Goal: Task Accomplishment & Management: Use online tool/utility

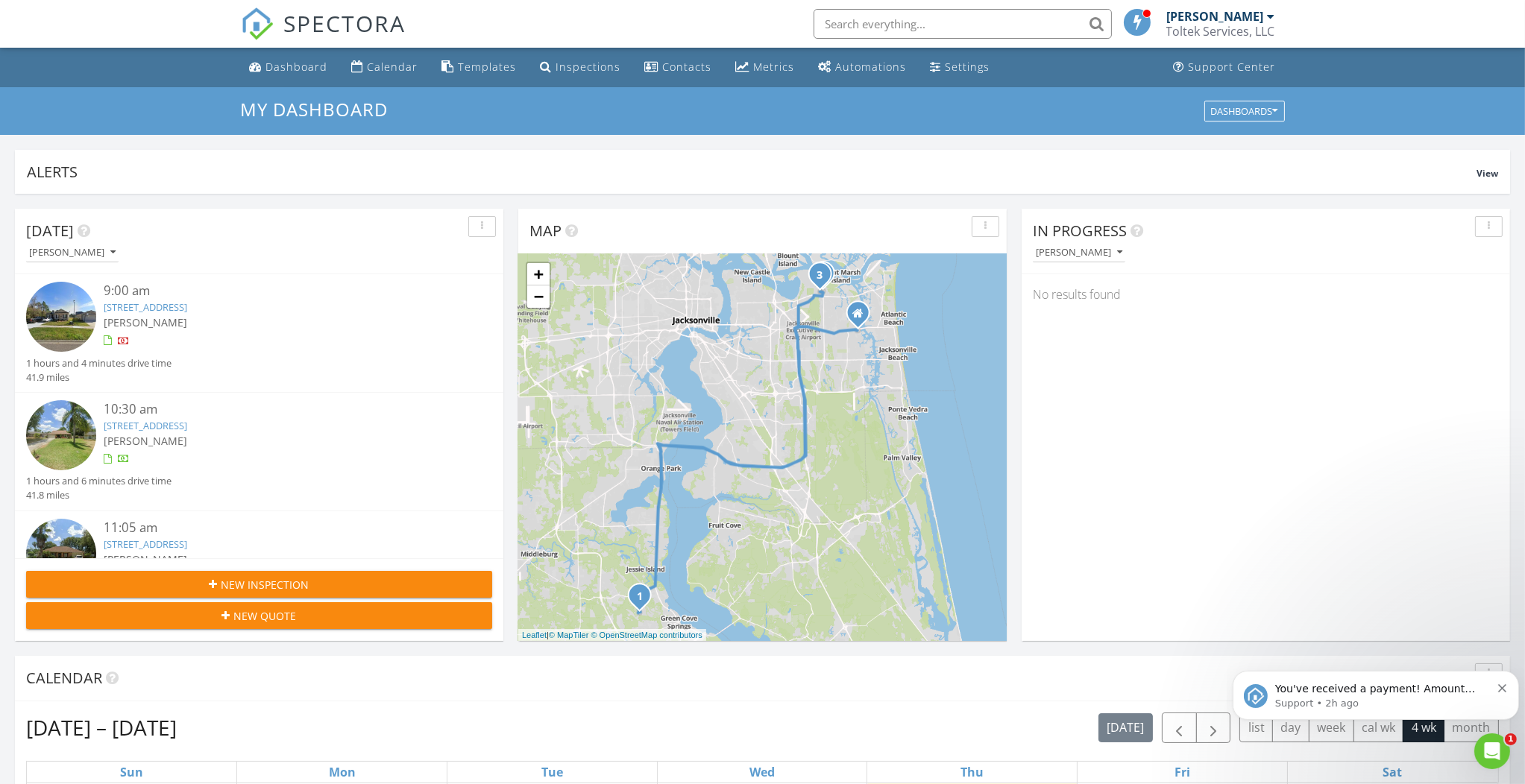
scroll to position [1, 0]
click at [187, 307] on link "2211 Crystal Cove Dr, Green Cove Springs, FL 32043" at bounding box center [145, 306] width 84 height 13
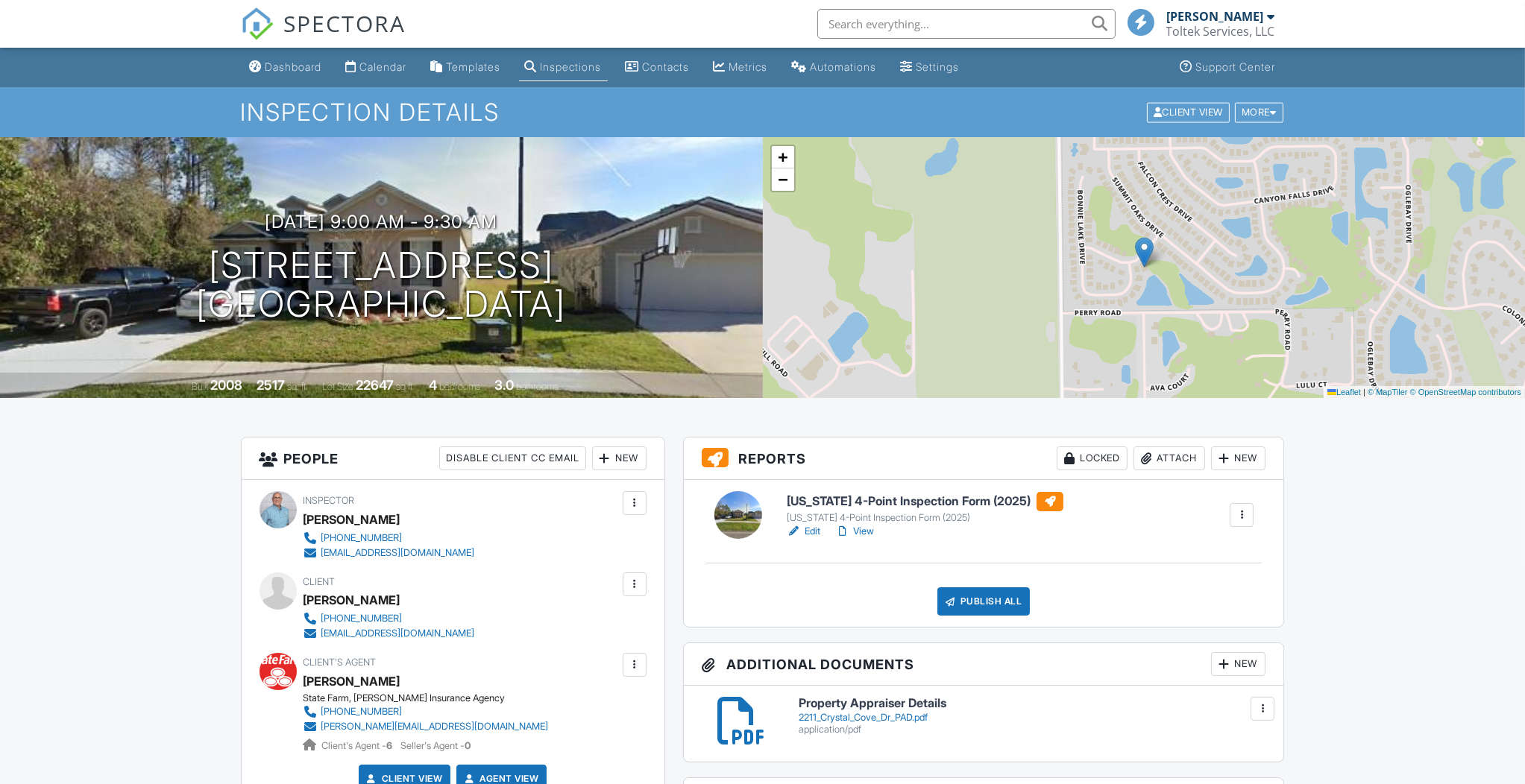
click at [294, 61] on div "Dashboard" at bounding box center [294, 67] width 56 height 13
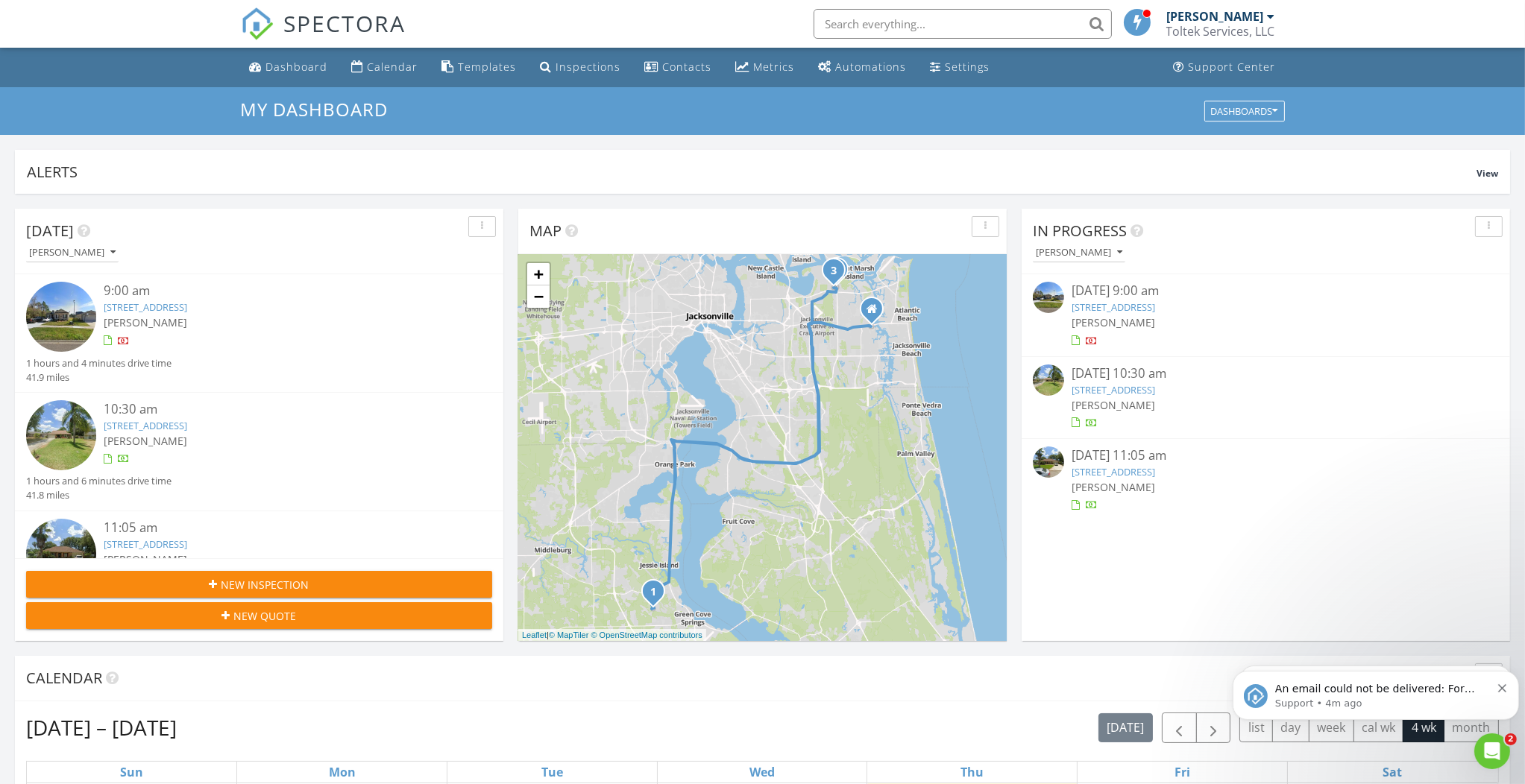
click at [1140, 307] on link "2211 Crystal Cove Dr, Green Cove Springs, FL 32043" at bounding box center [1113, 307] width 84 height 13
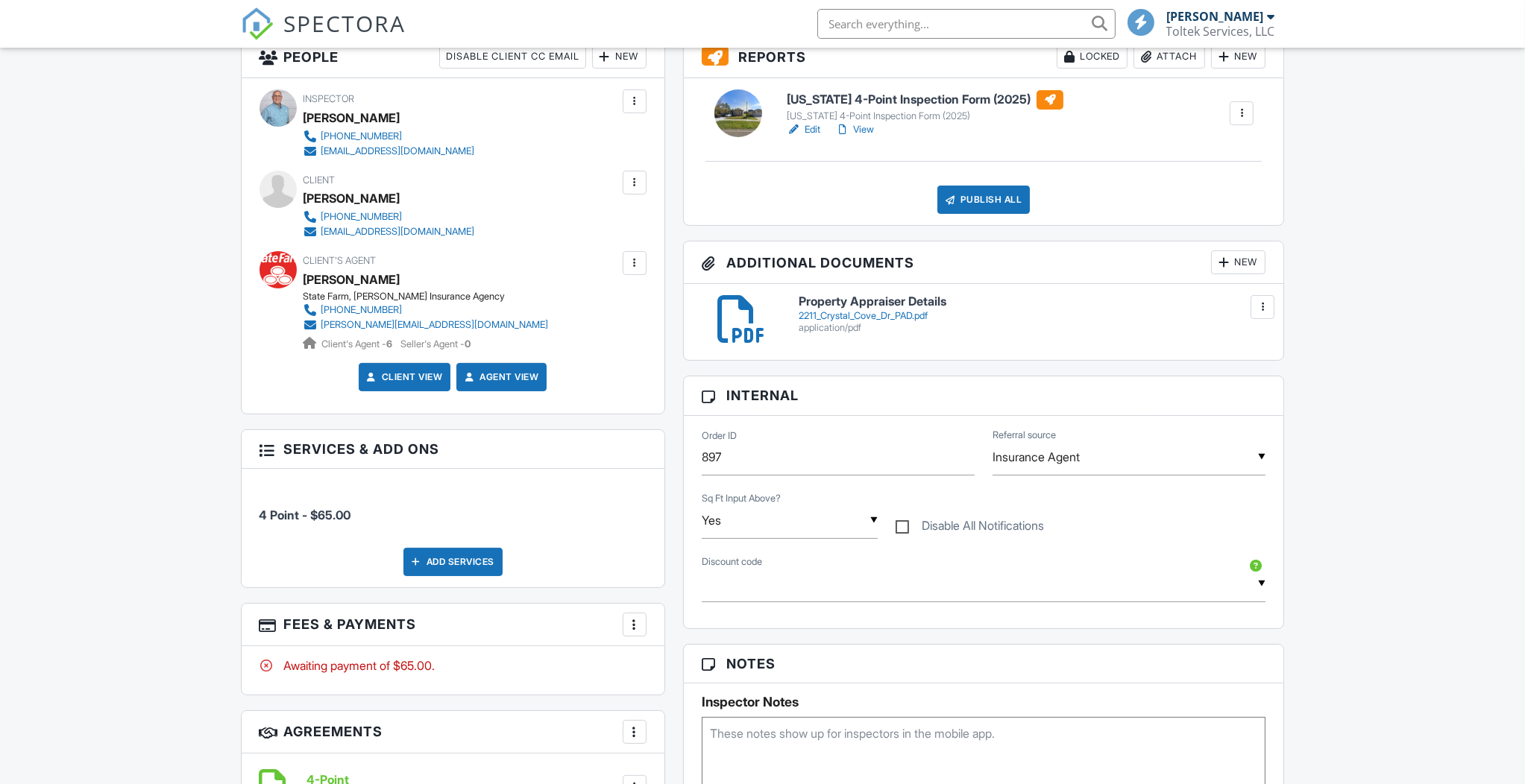
scroll to position [402, 0]
click at [633, 622] on div at bounding box center [634, 624] width 15 height 15
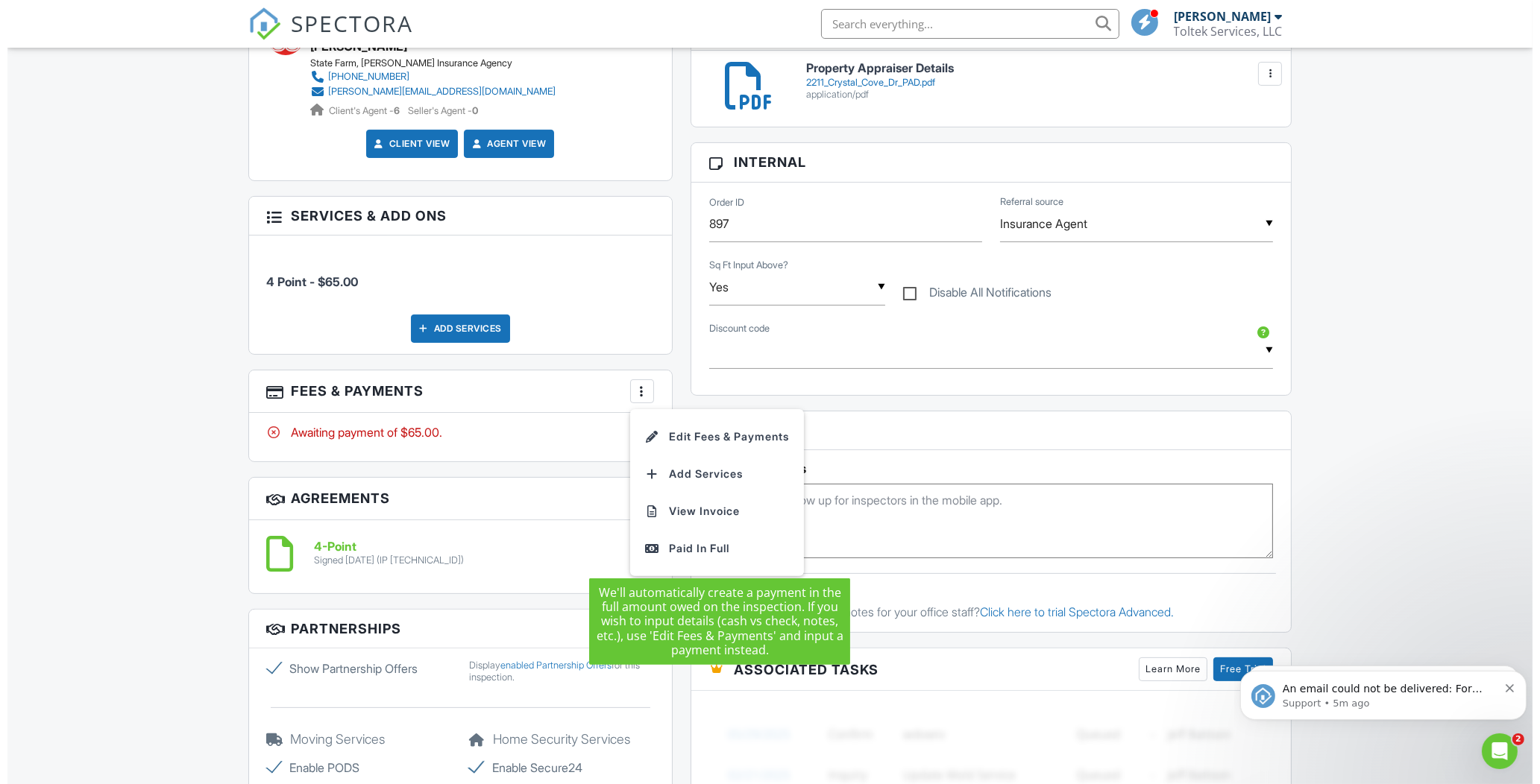
scroll to position [634, 0]
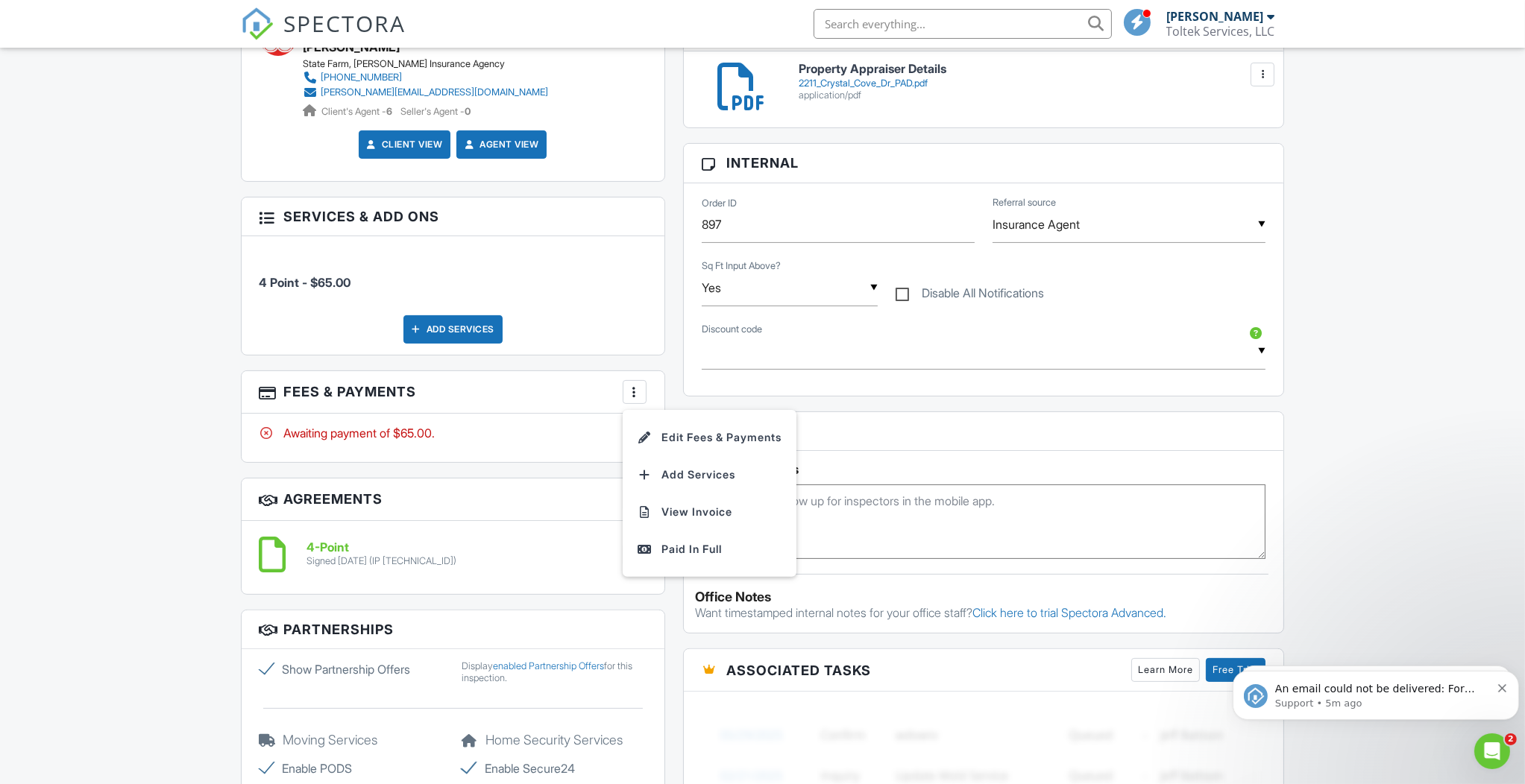
click at [711, 433] on li "Edit Fees & Payments" at bounding box center [709, 437] width 156 height 38
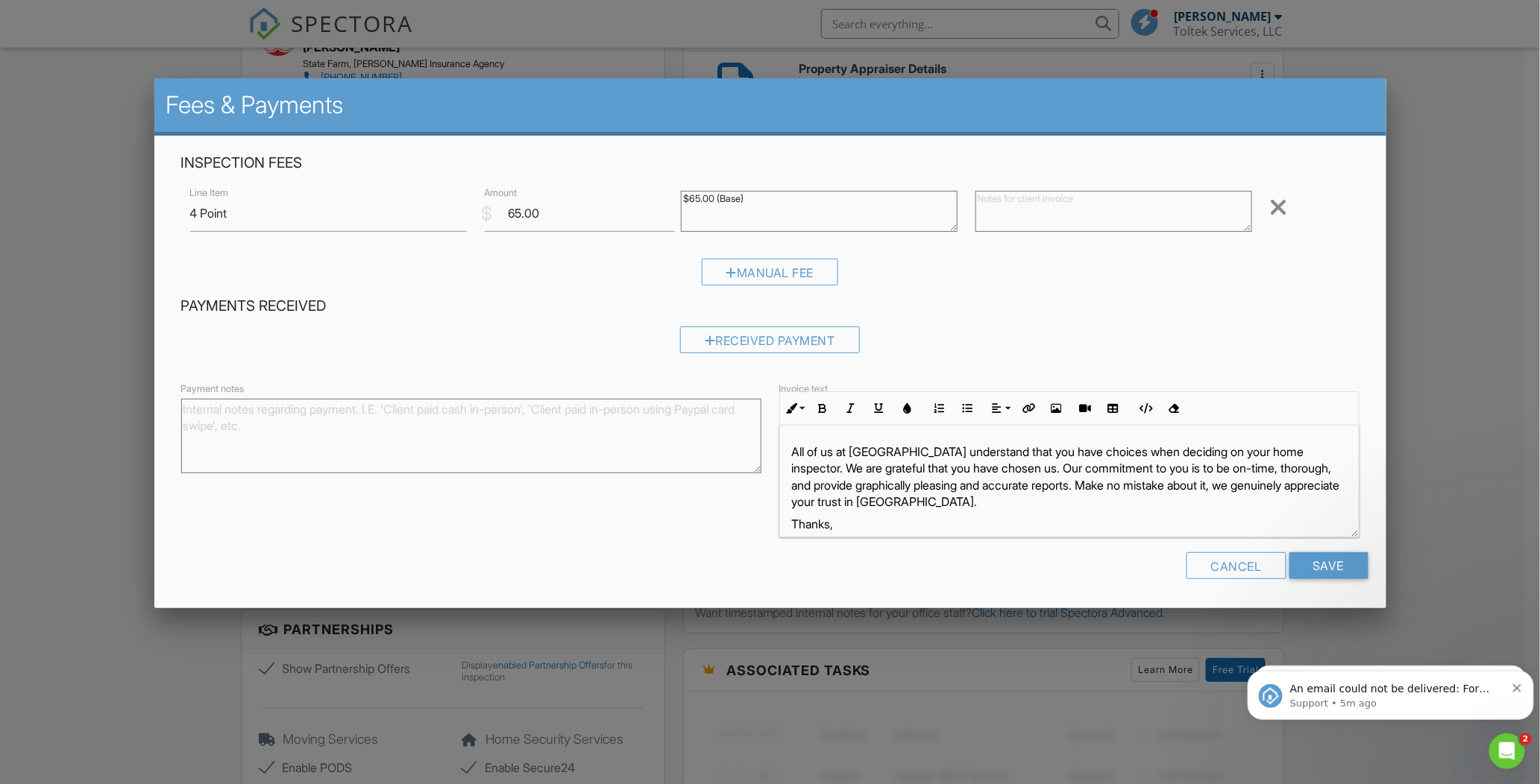
click at [806, 331] on div "Received Payment" at bounding box center [770, 340] width 180 height 27
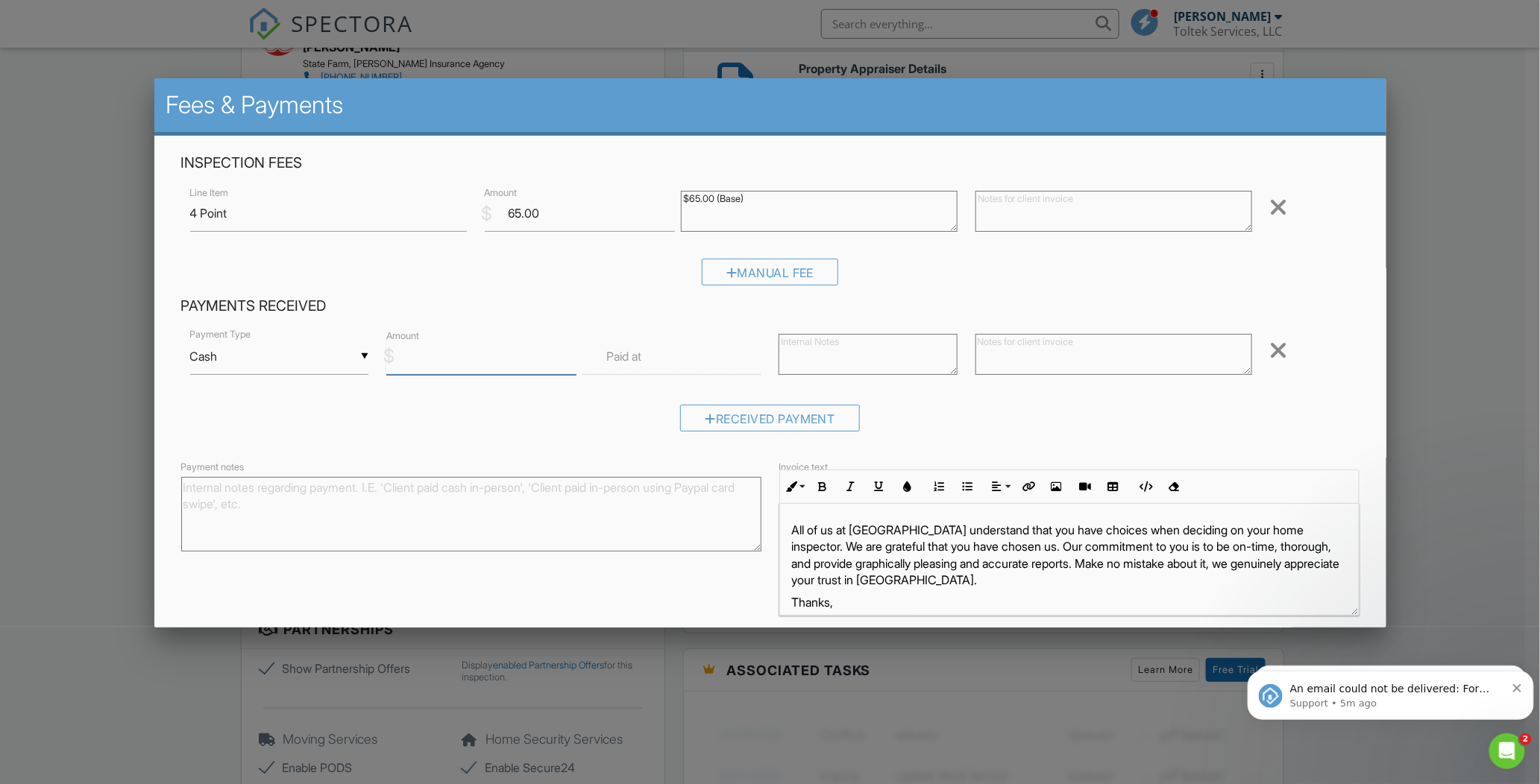
click at [471, 353] on input "Amount" at bounding box center [481, 356] width 190 height 37
type input "65.00"
click at [1055, 355] on textarea at bounding box center [1113, 354] width 276 height 41
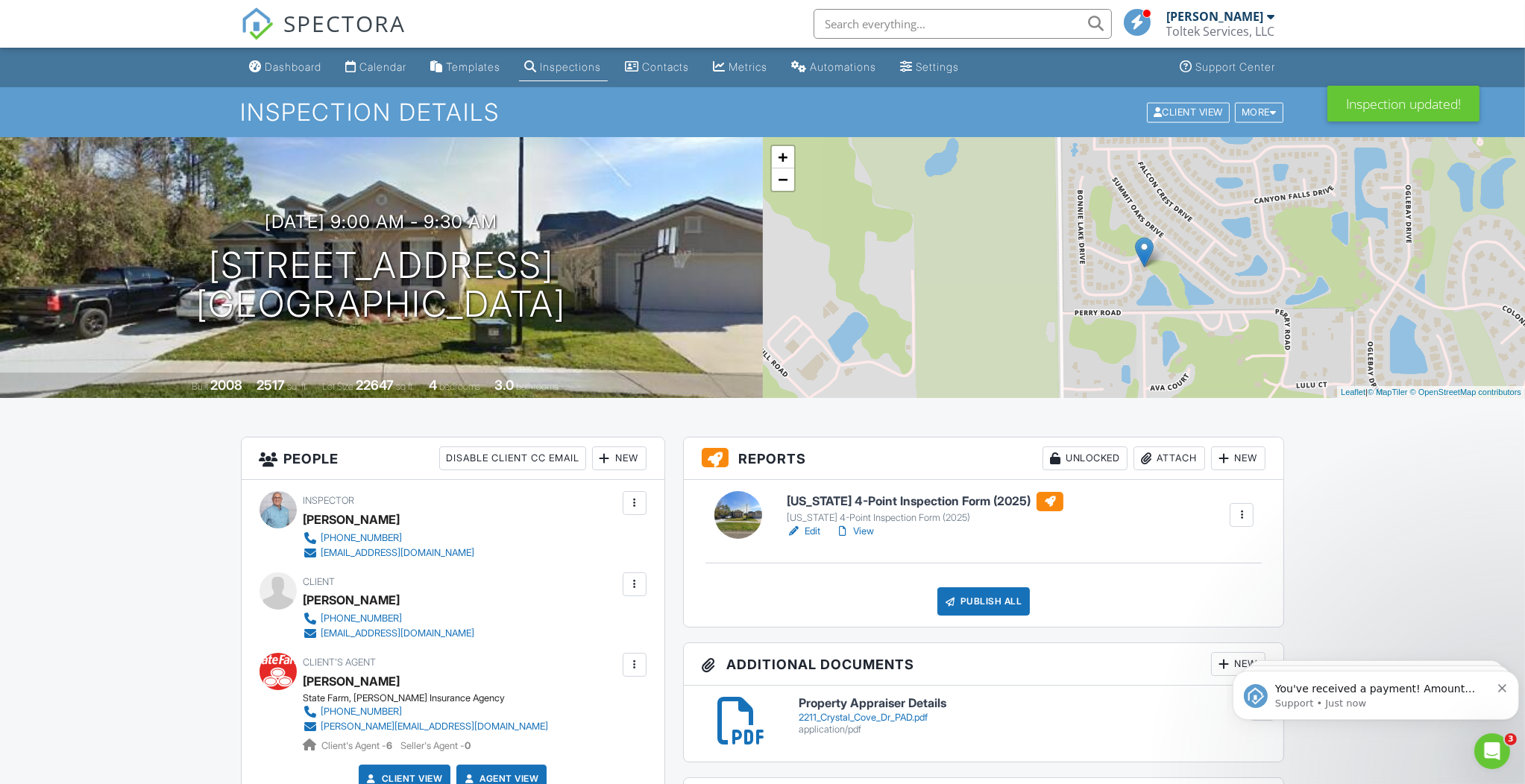
click at [809, 528] on link "Edit" at bounding box center [803, 530] width 34 height 15
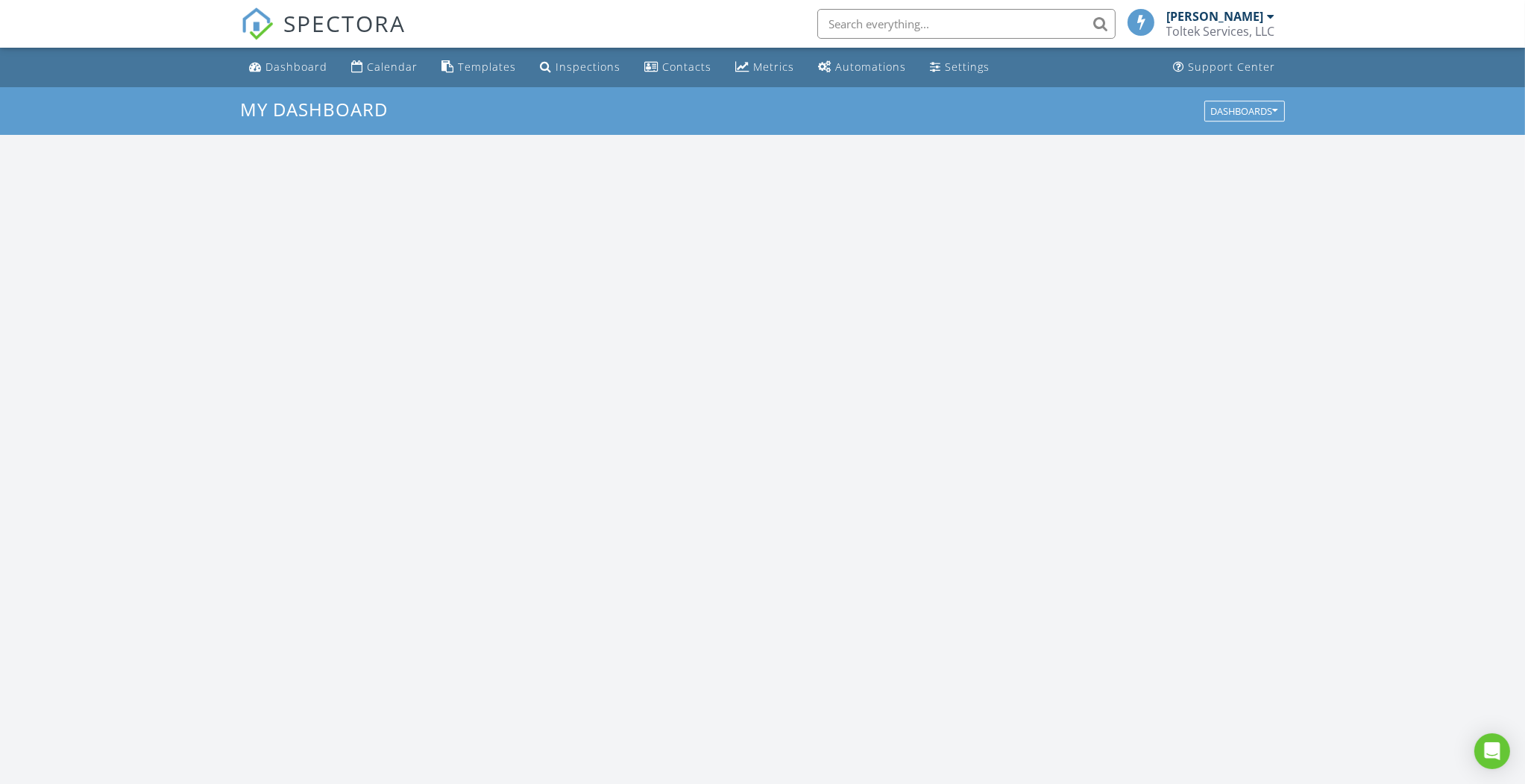
scroll to position [1386, 1556]
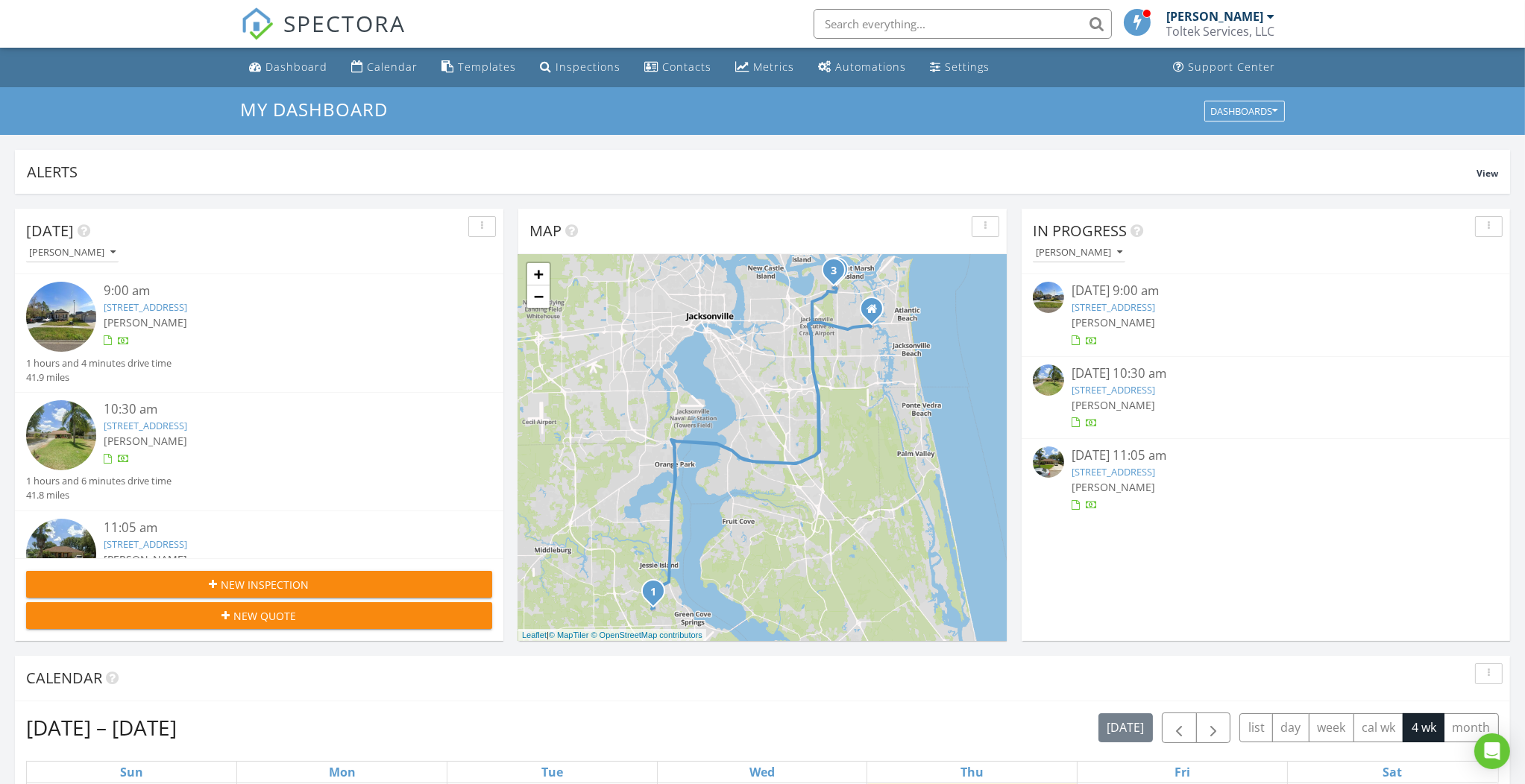
click at [1155, 307] on link "2211 Crystal Cove Dr, Green Cove Springs, FL 32043" at bounding box center [1113, 307] width 84 height 13
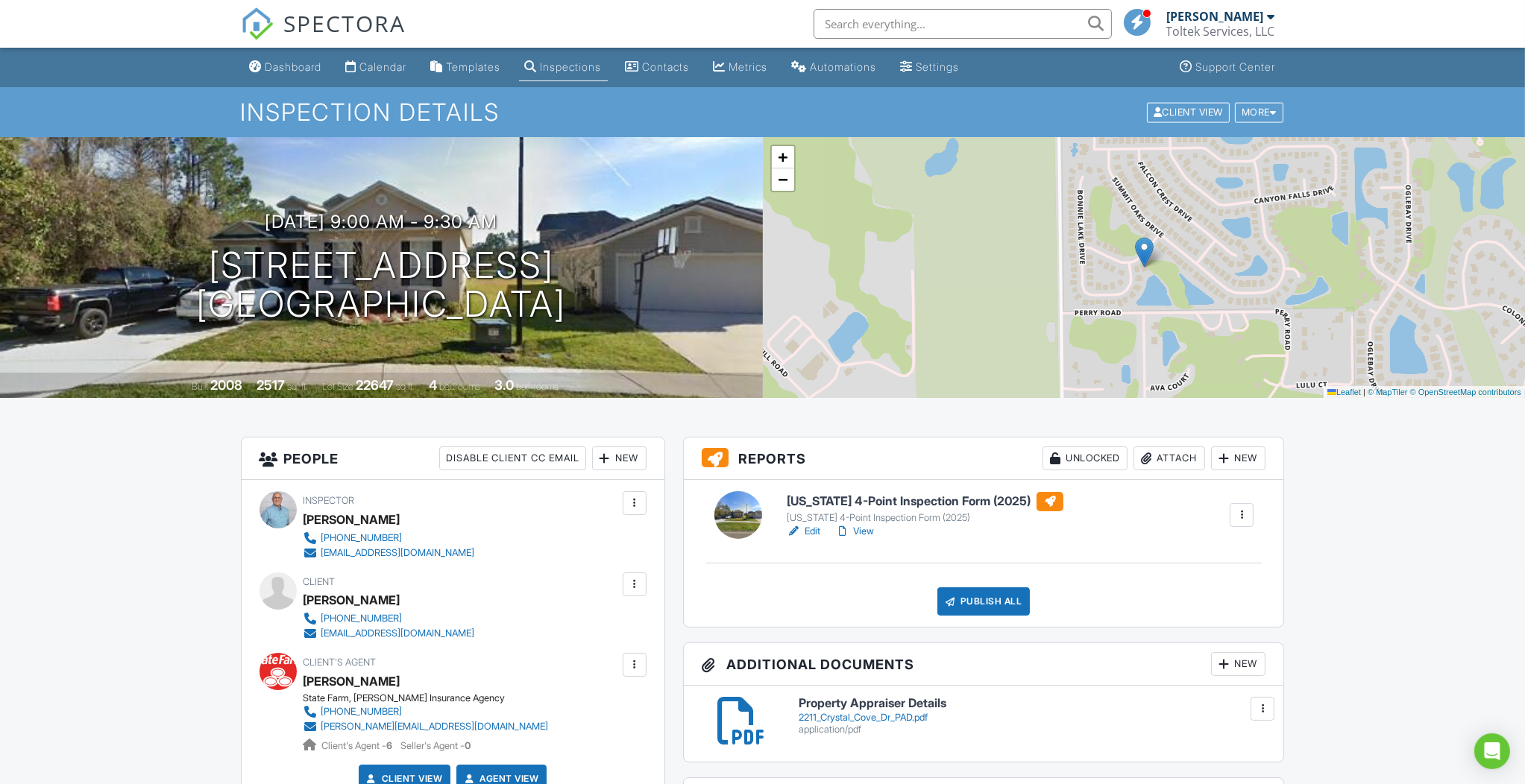
click at [812, 531] on link "Edit" at bounding box center [803, 530] width 34 height 15
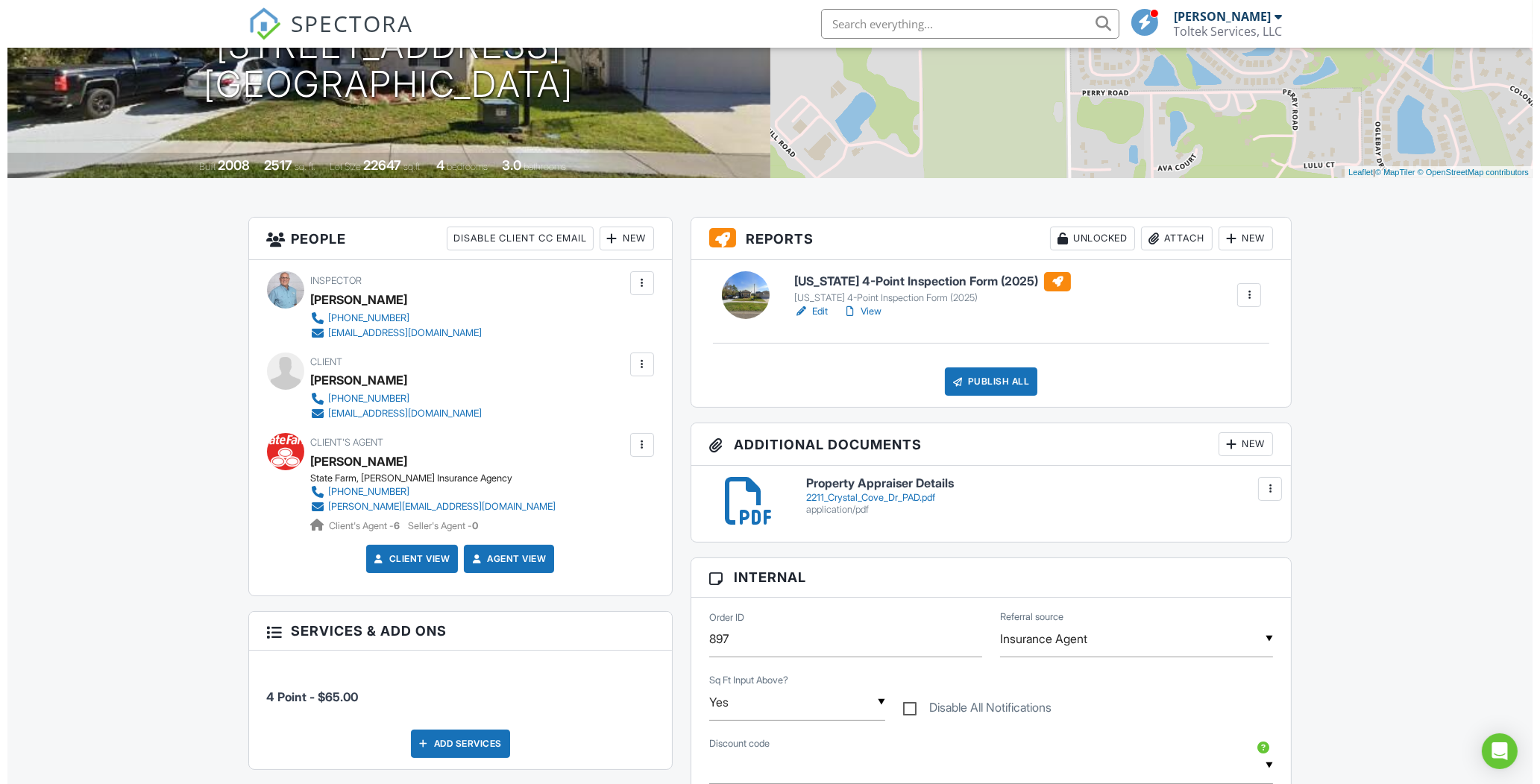
scroll to position [218, 0]
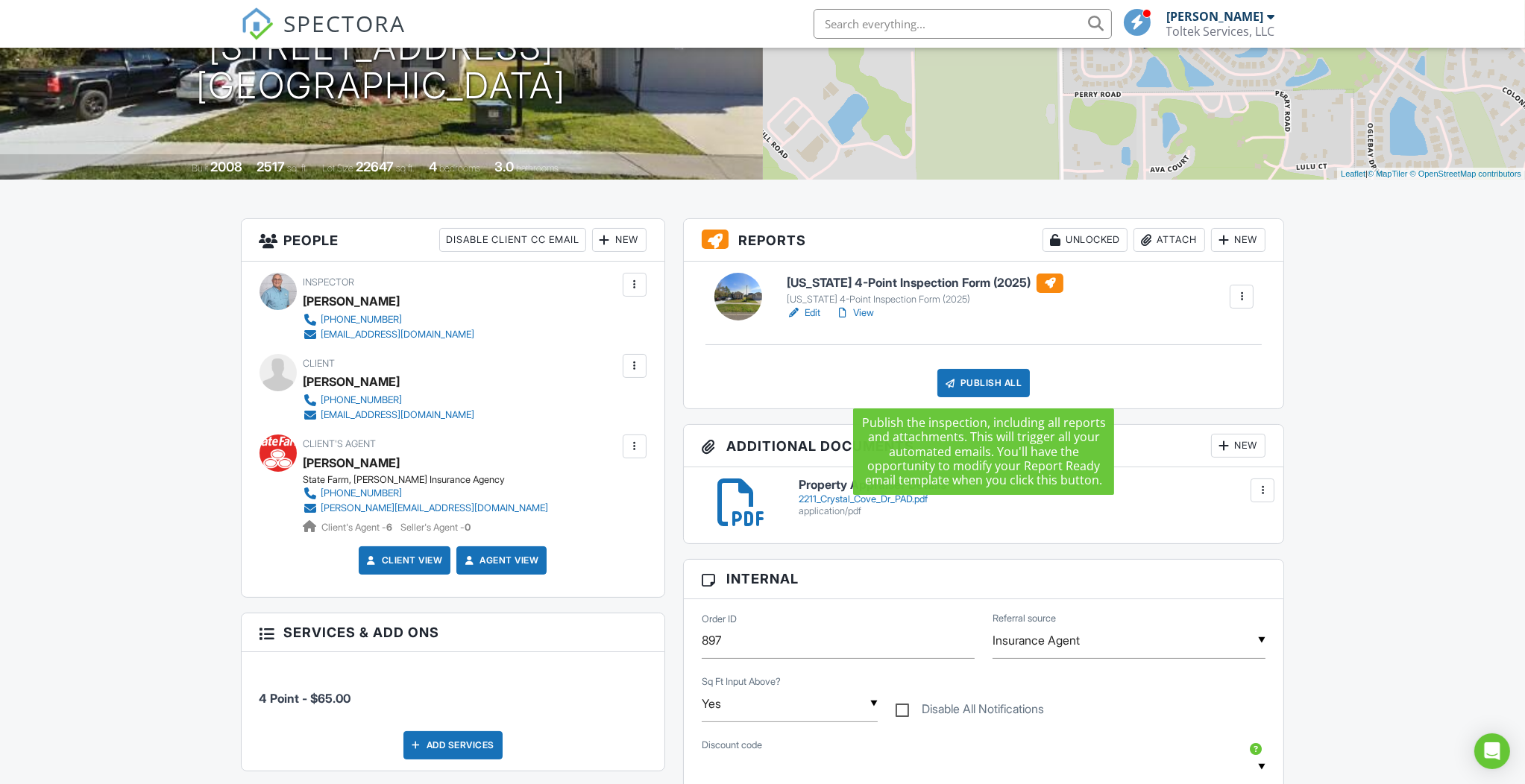
click at [987, 387] on div "Publish All" at bounding box center [983, 383] width 93 height 28
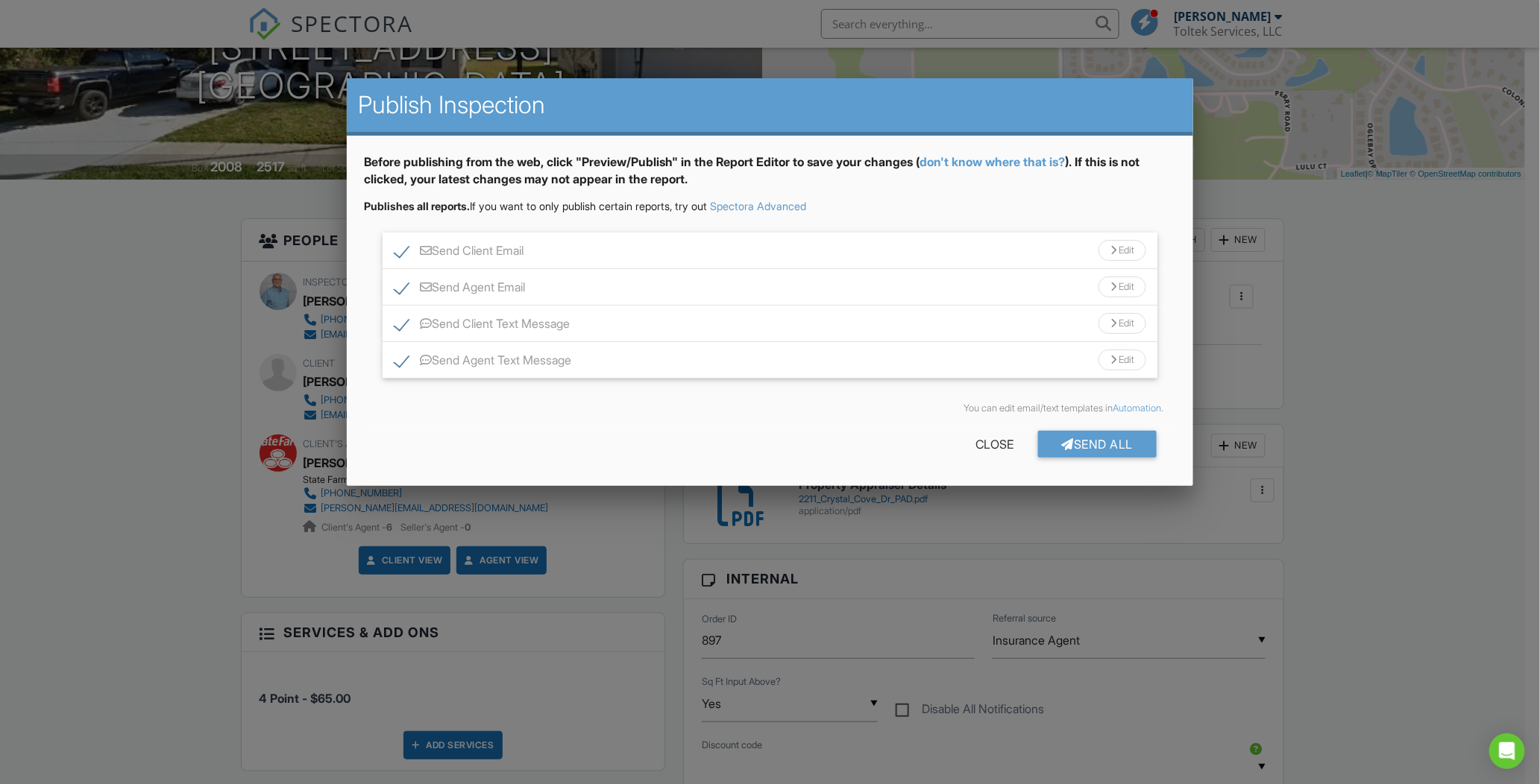
click at [1096, 440] on div "Send All" at bounding box center [1098, 444] width 119 height 27
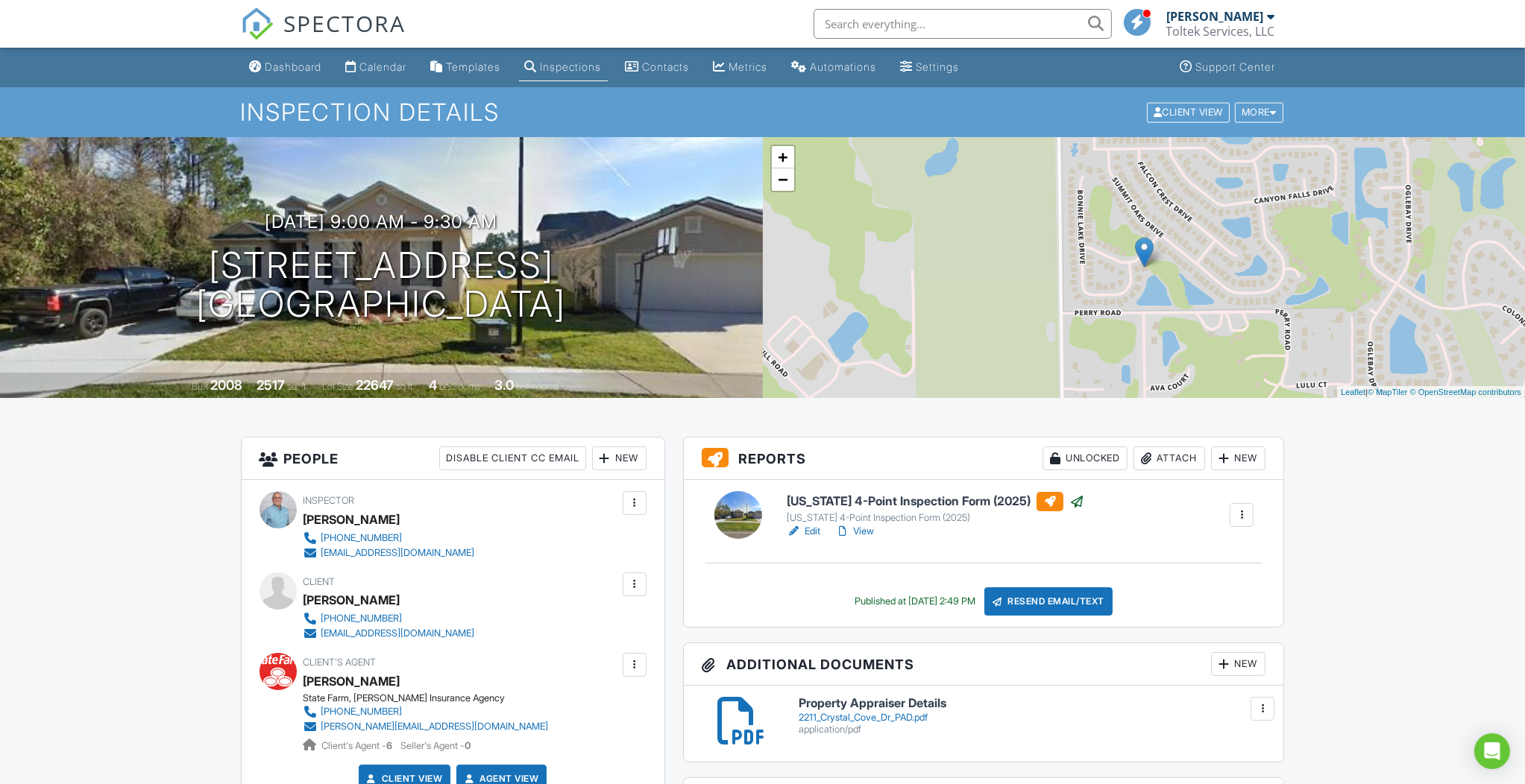
click at [291, 65] on div "Dashboard" at bounding box center [294, 67] width 56 height 13
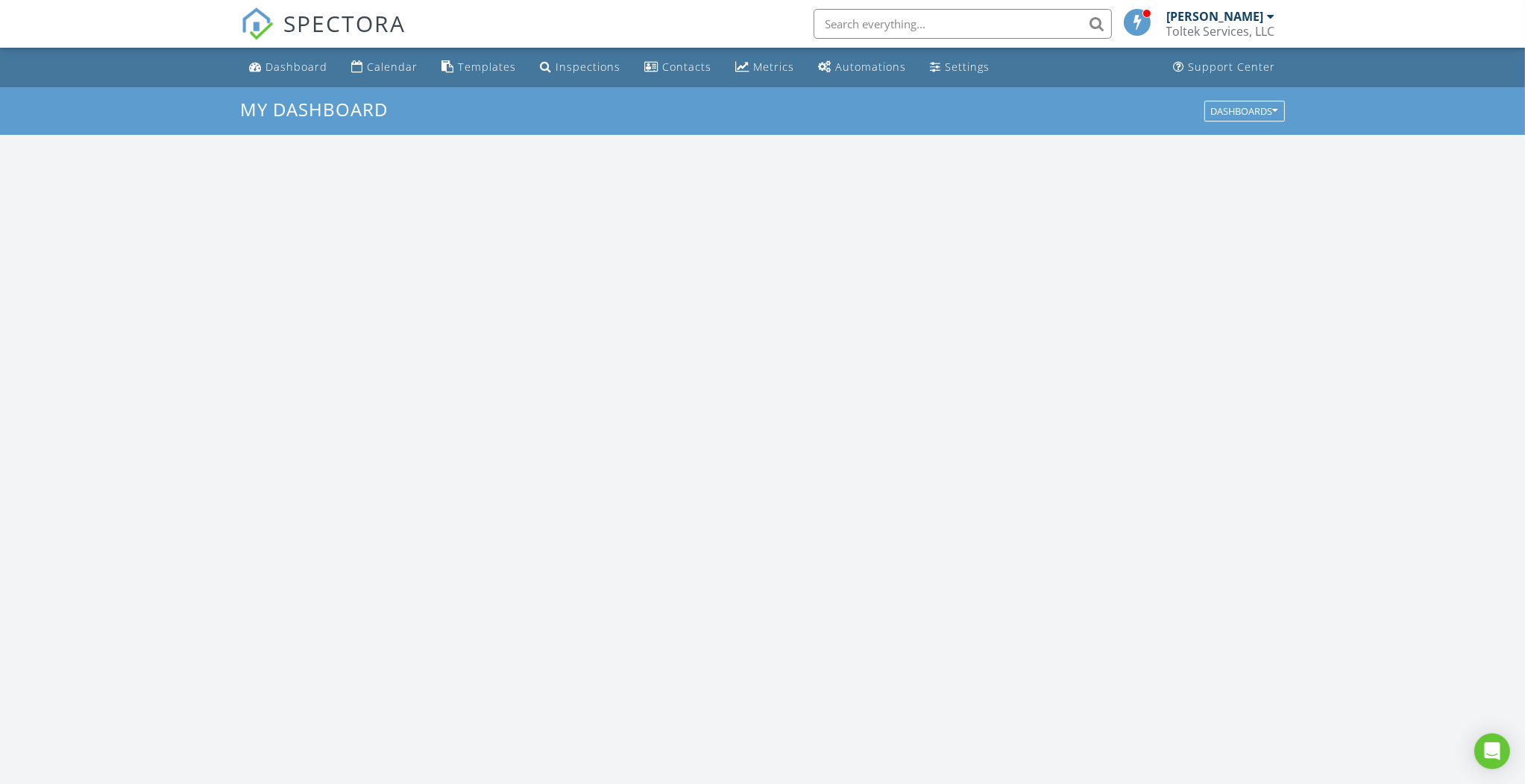
scroll to position [1386, 1556]
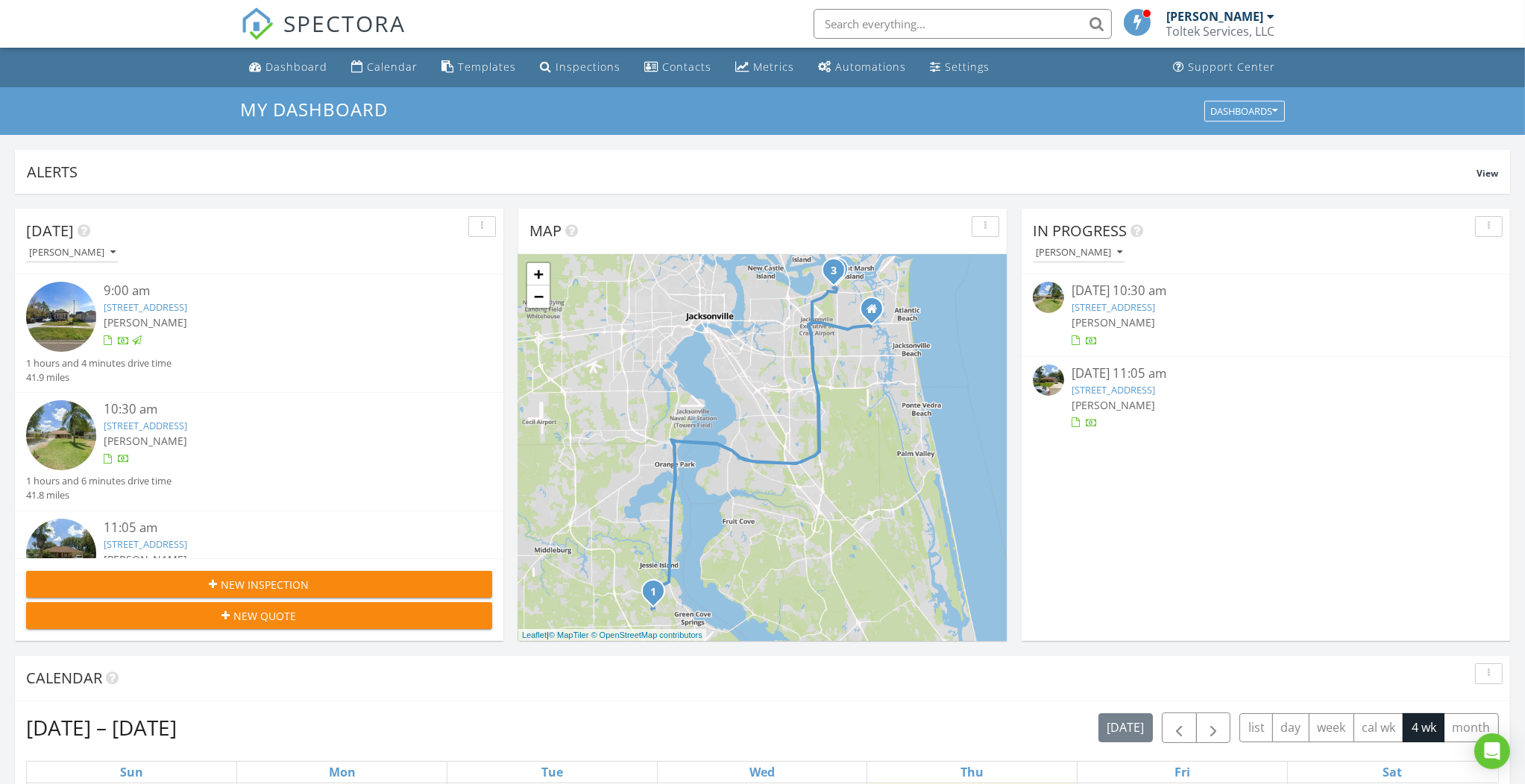
click at [1131, 302] on link "[STREET_ADDRESS]" at bounding box center [1113, 307] width 84 height 13
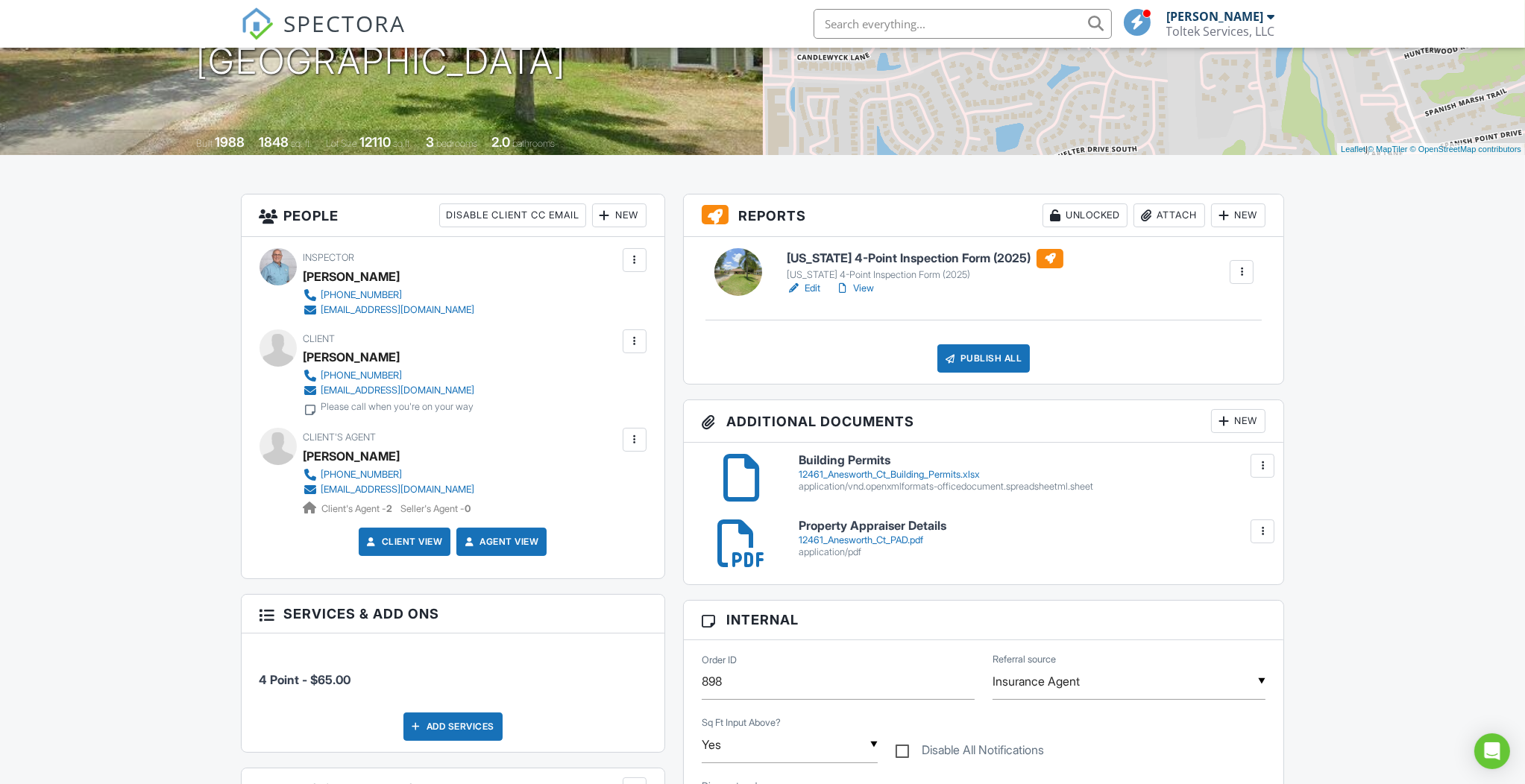
scroll to position [243, 0]
click at [810, 290] on link "Edit" at bounding box center [803, 287] width 34 height 15
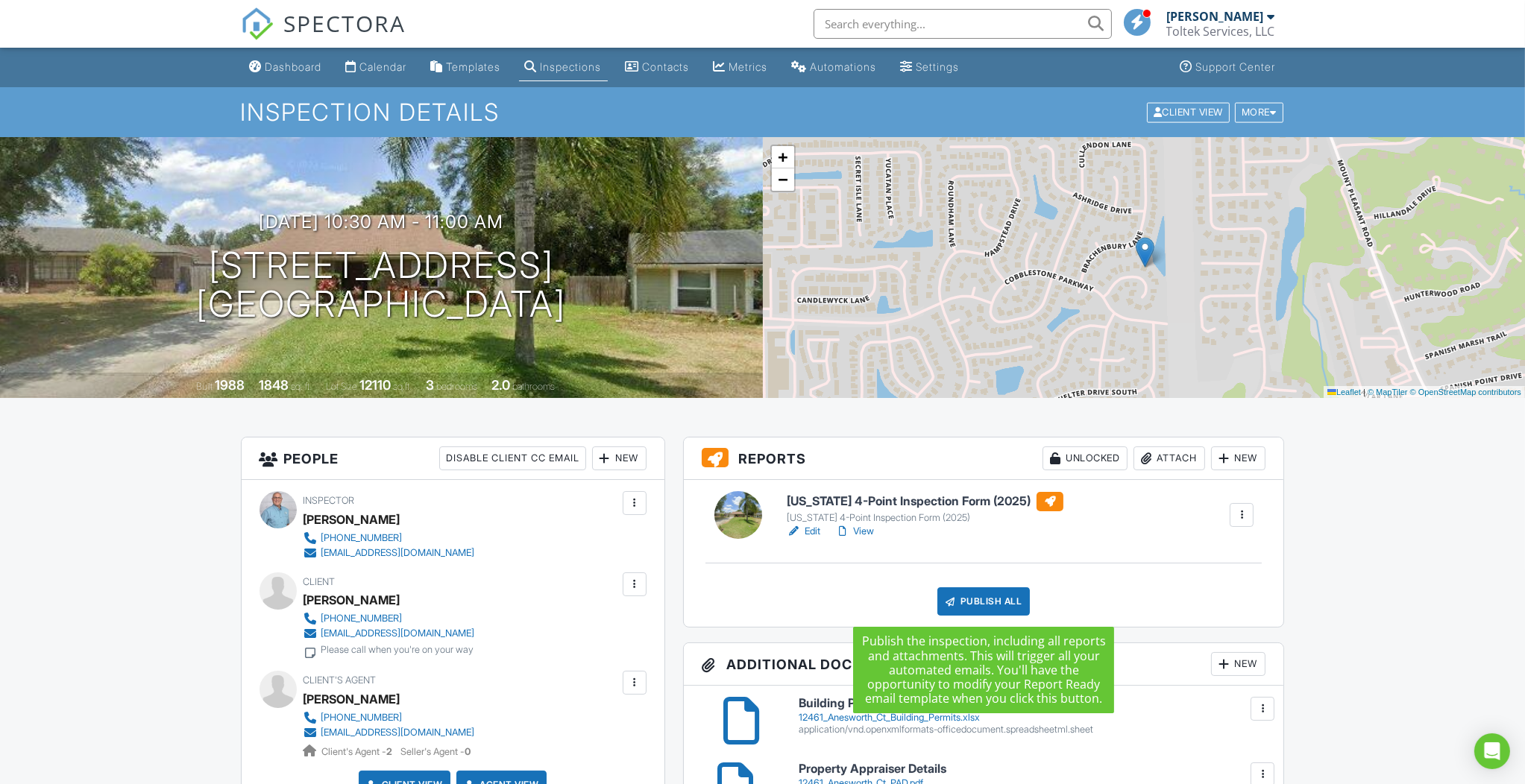
click at [982, 599] on div "Publish All" at bounding box center [983, 601] width 93 height 28
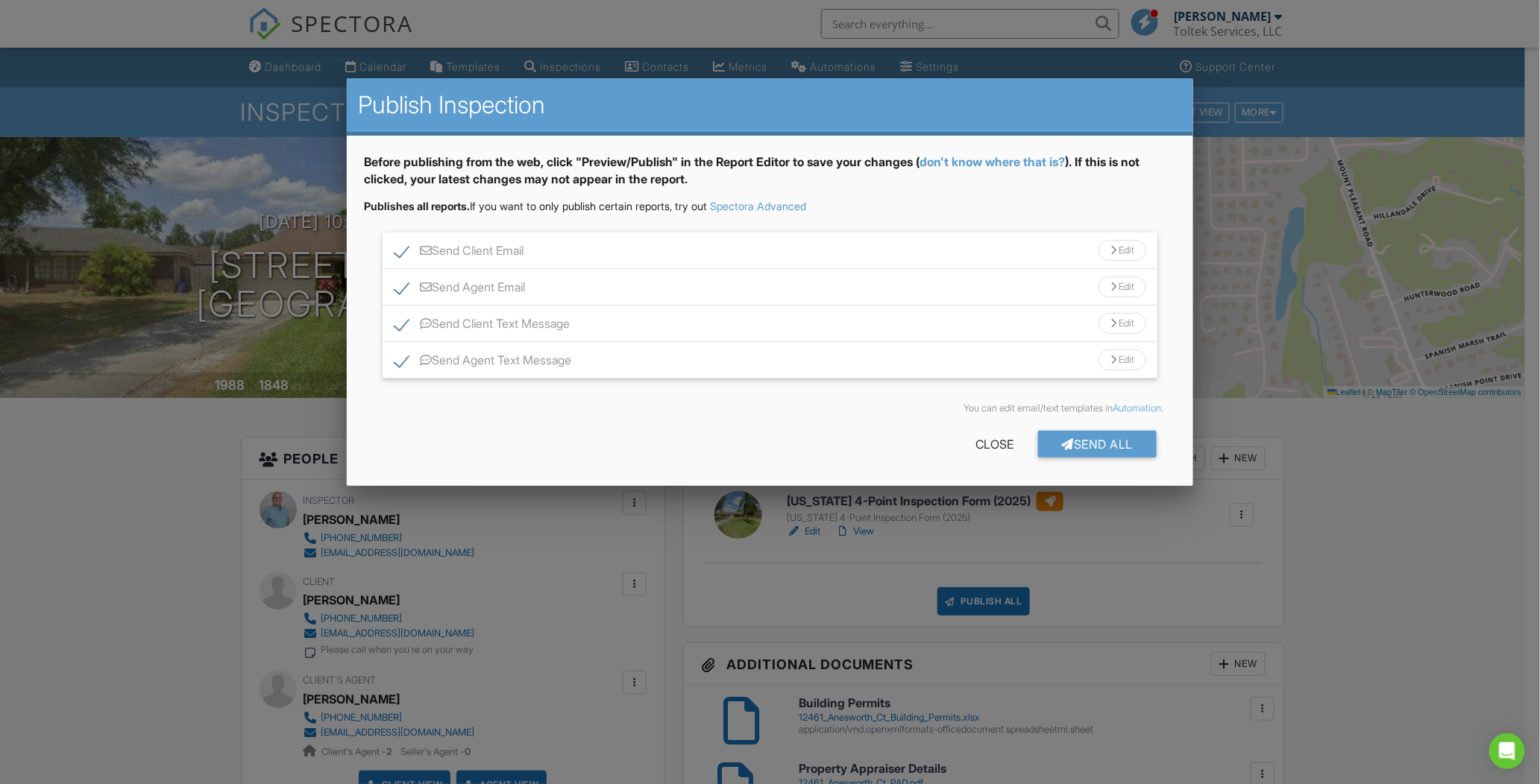
click at [1090, 444] on div "Send All" at bounding box center [1098, 444] width 119 height 27
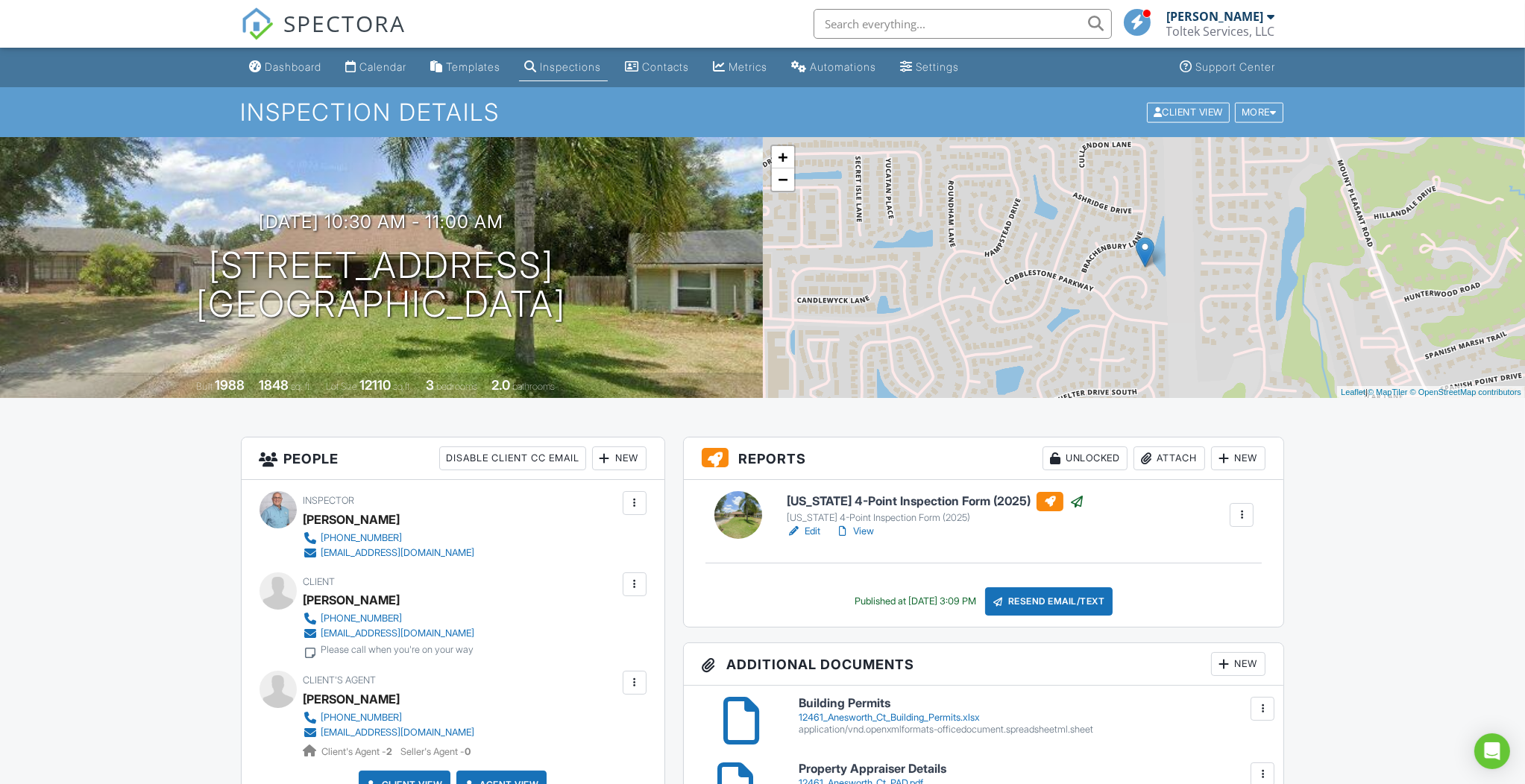
click at [302, 60] on div "Dashboard" at bounding box center [294, 67] width 56 height 13
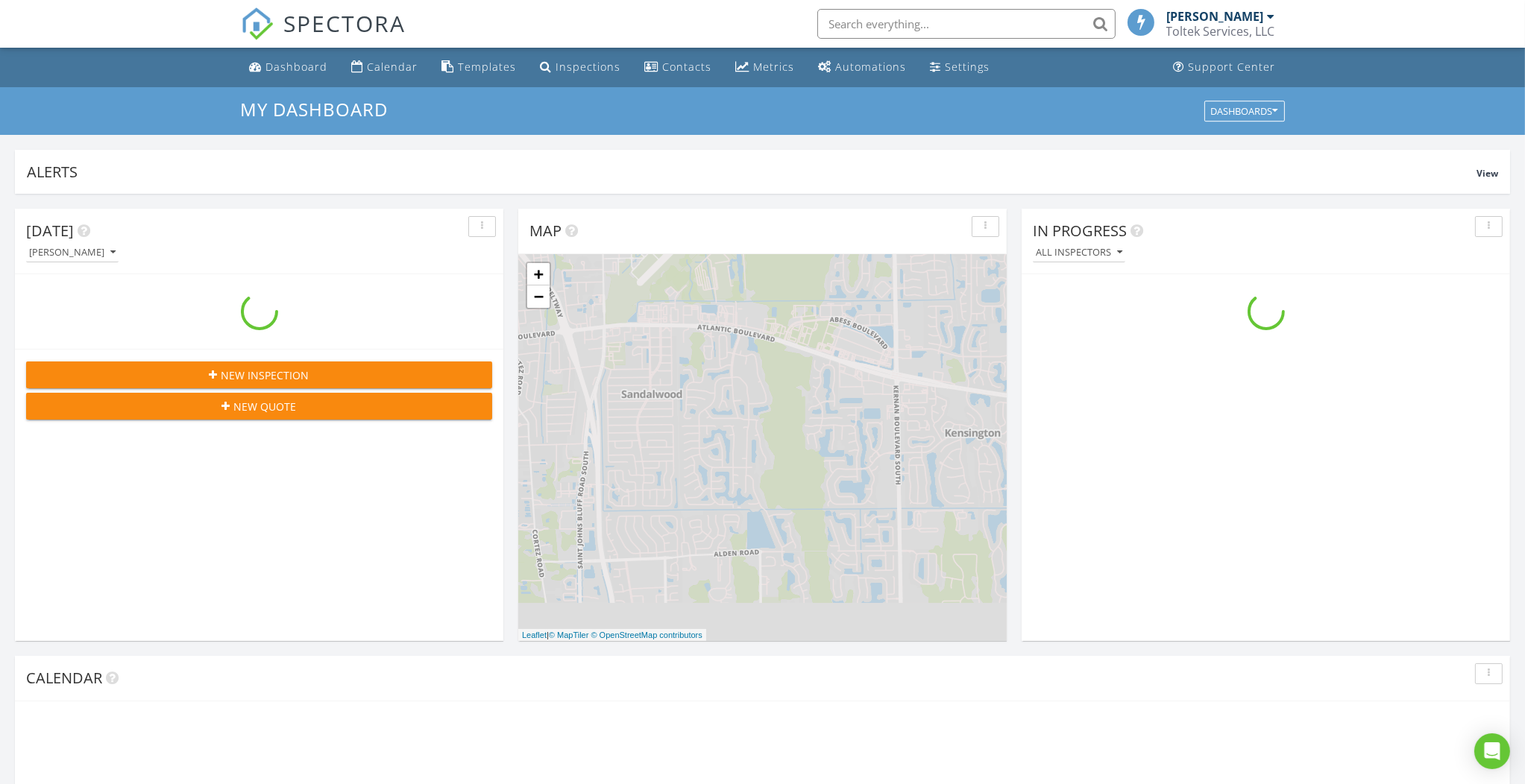
scroll to position [1386, 1556]
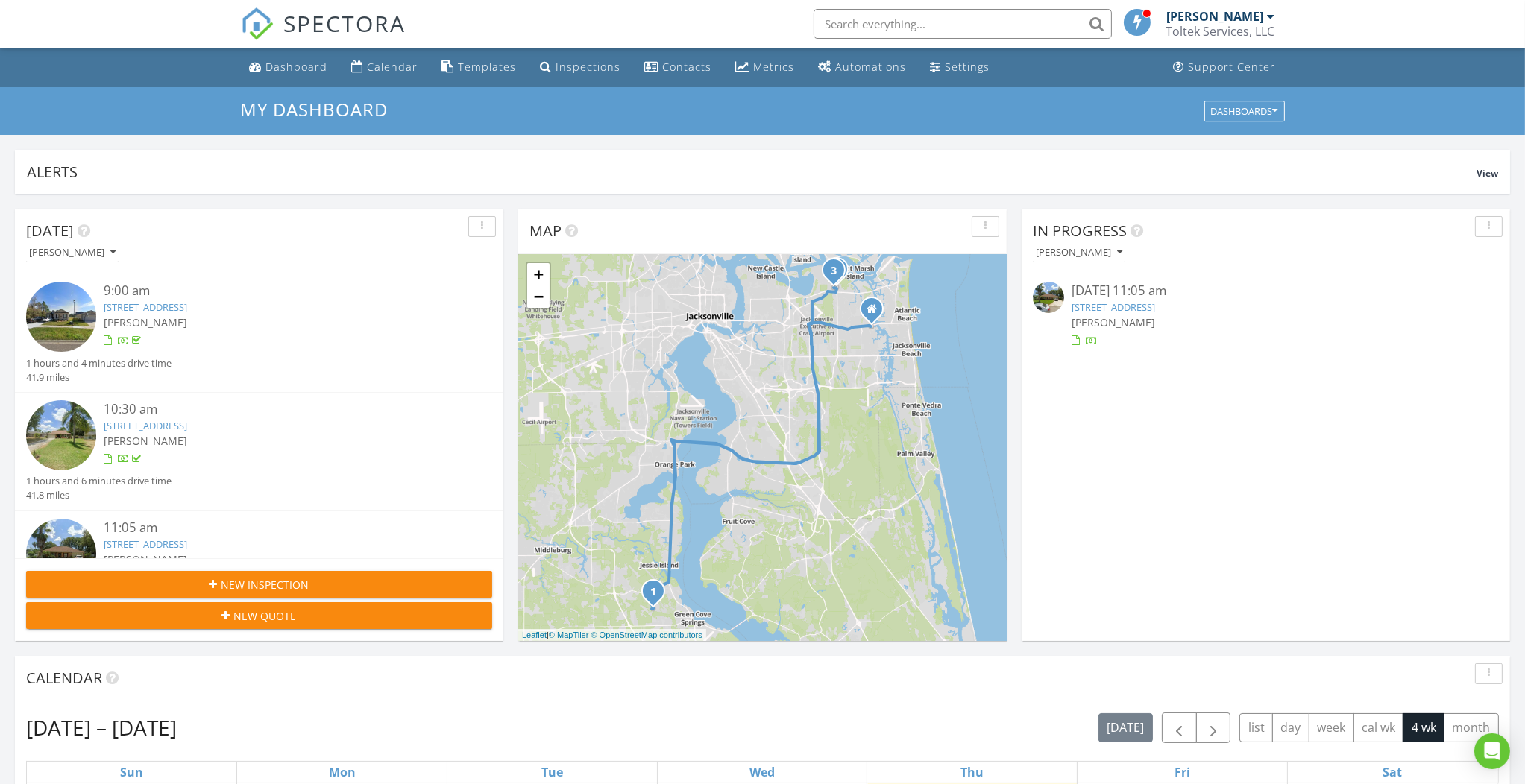
click at [1134, 306] on link "[STREET_ADDRESS]" at bounding box center [1113, 307] width 84 height 13
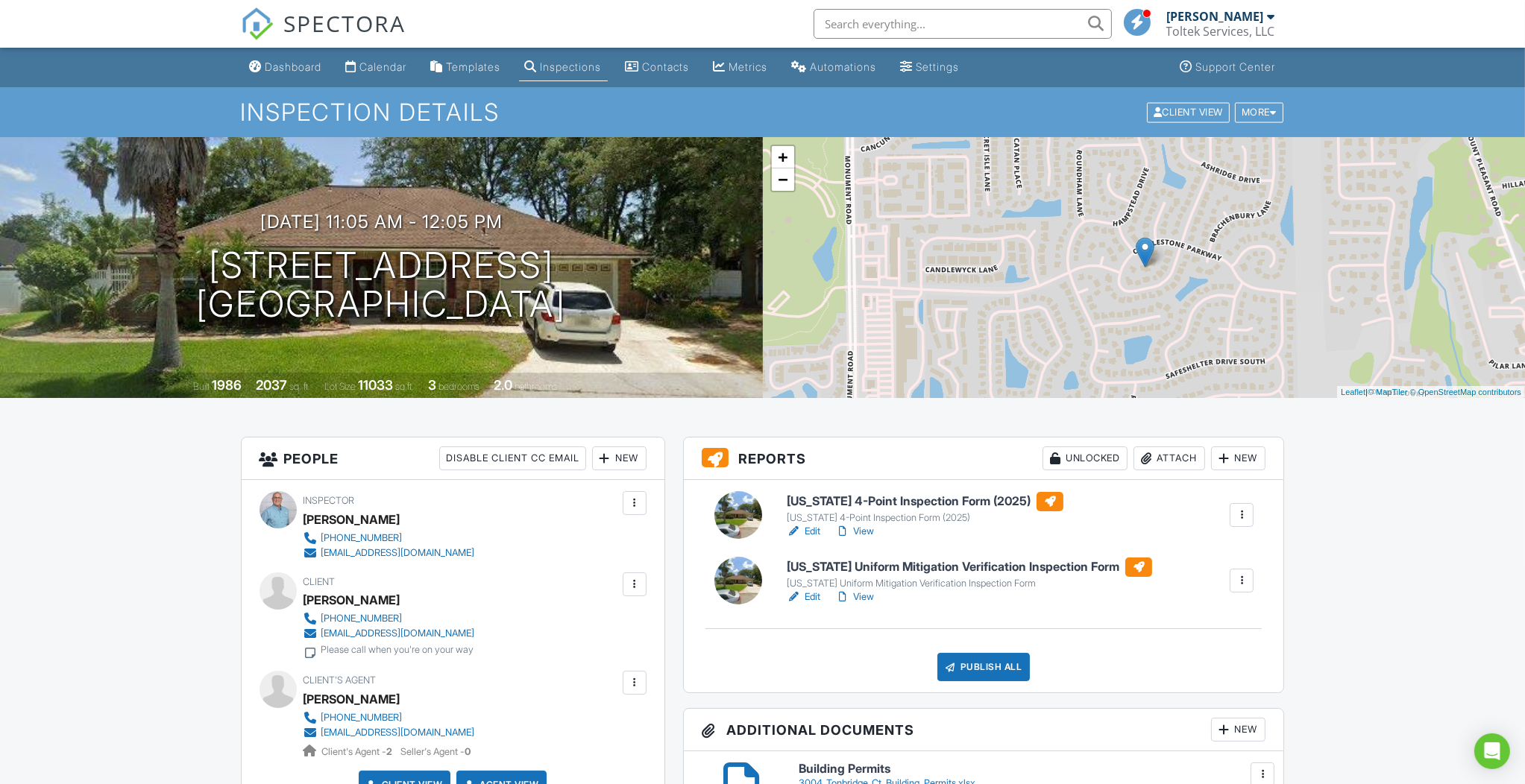
click at [815, 530] on link "Edit" at bounding box center [803, 530] width 34 height 15
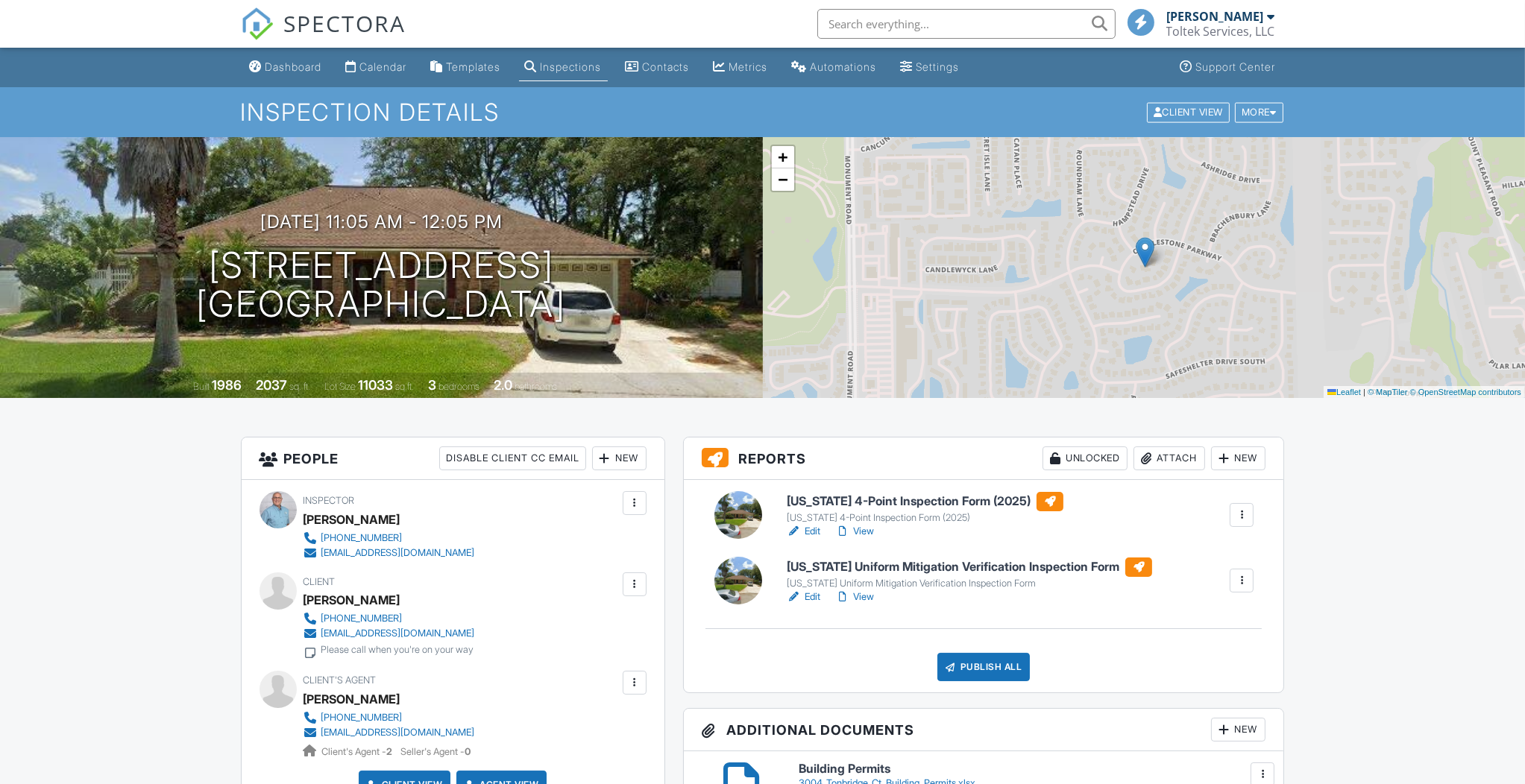
drag, startPoint x: 0, startPoint y: 0, endPoint x: 809, endPoint y: 595, distance: 1004.2
click at [809, 595] on link "Edit" at bounding box center [803, 596] width 34 height 15
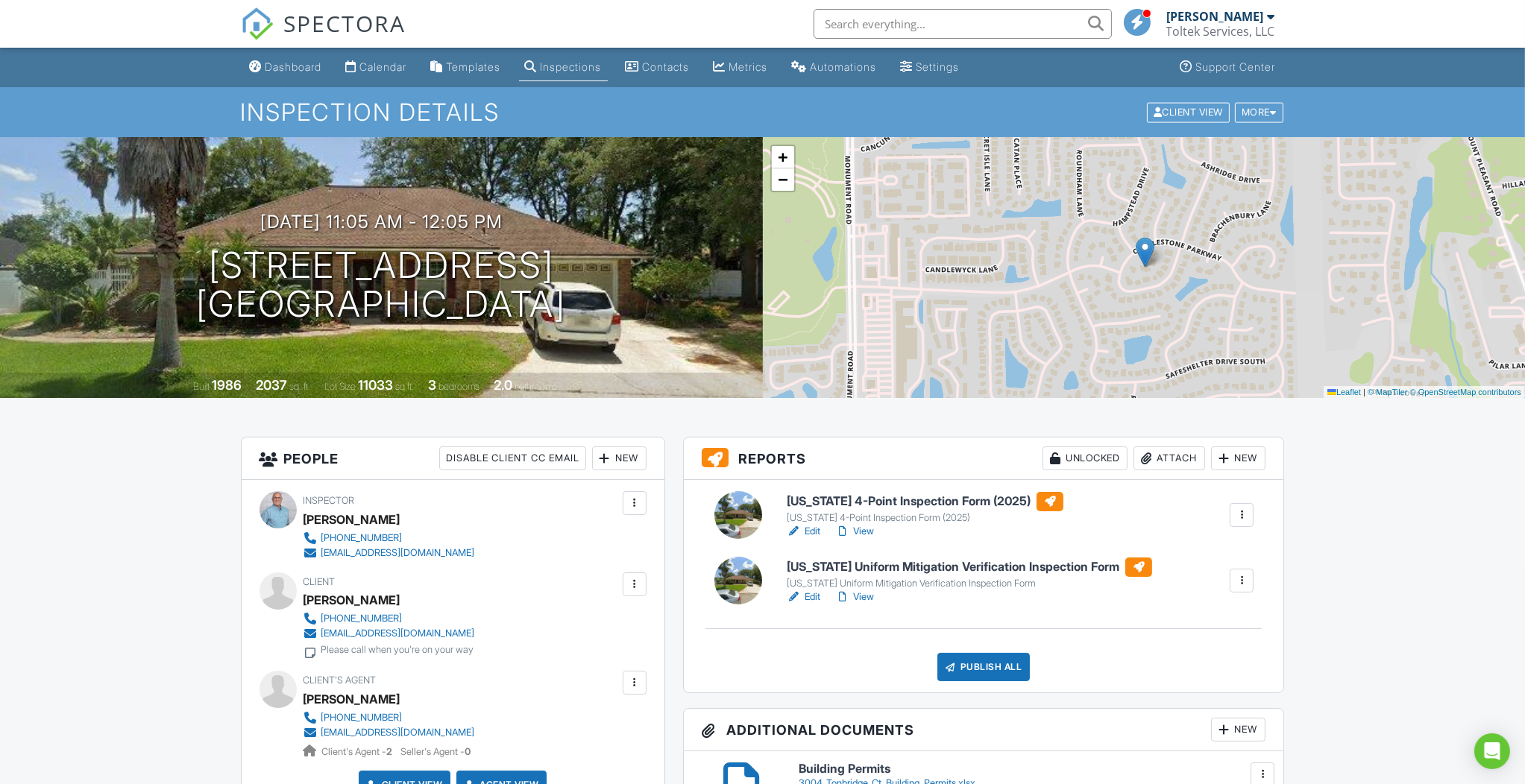
click at [986, 676] on div "Publish All" at bounding box center [983, 667] width 93 height 28
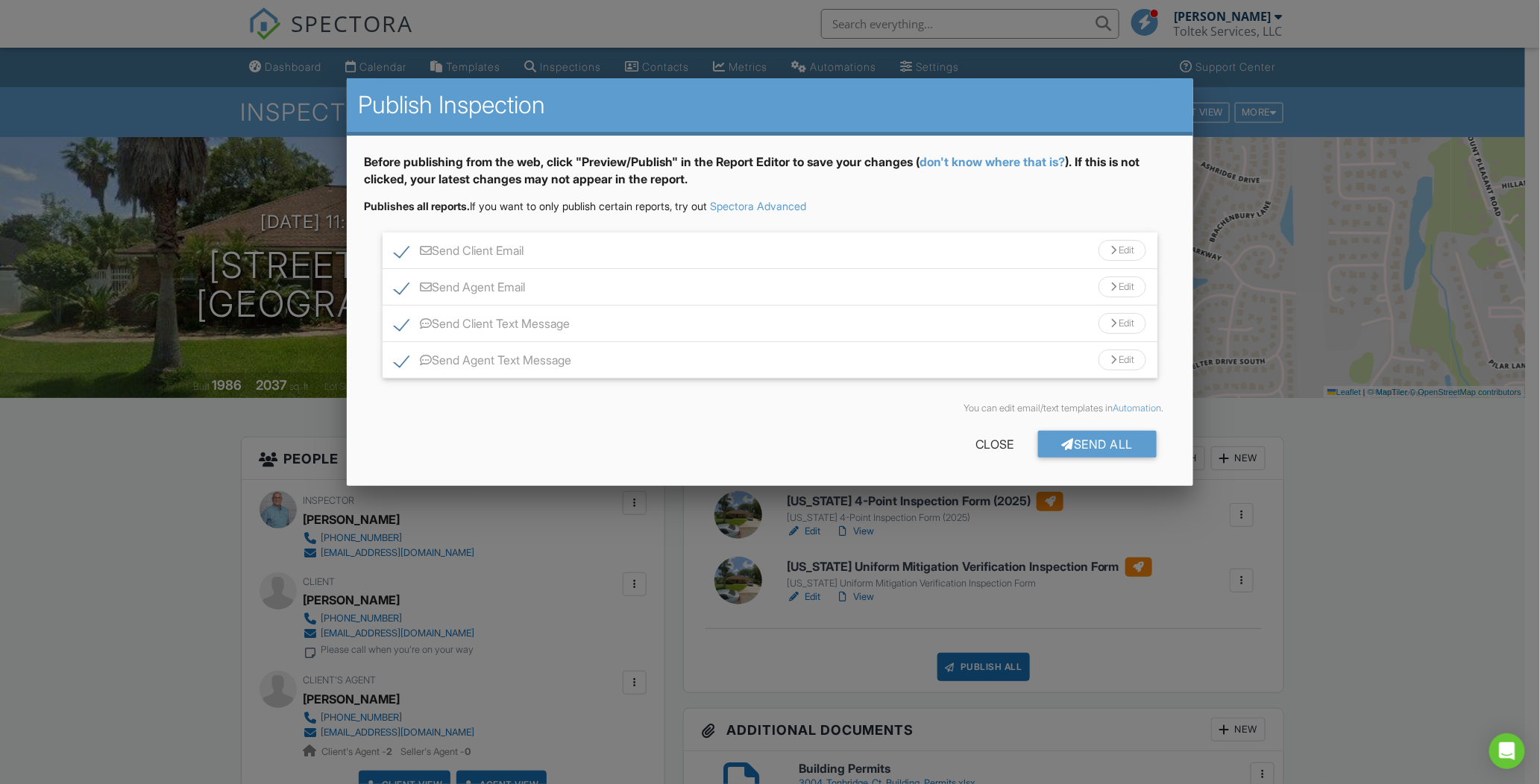
click at [1095, 441] on div "Send All" at bounding box center [1098, 444] width 119 height 27
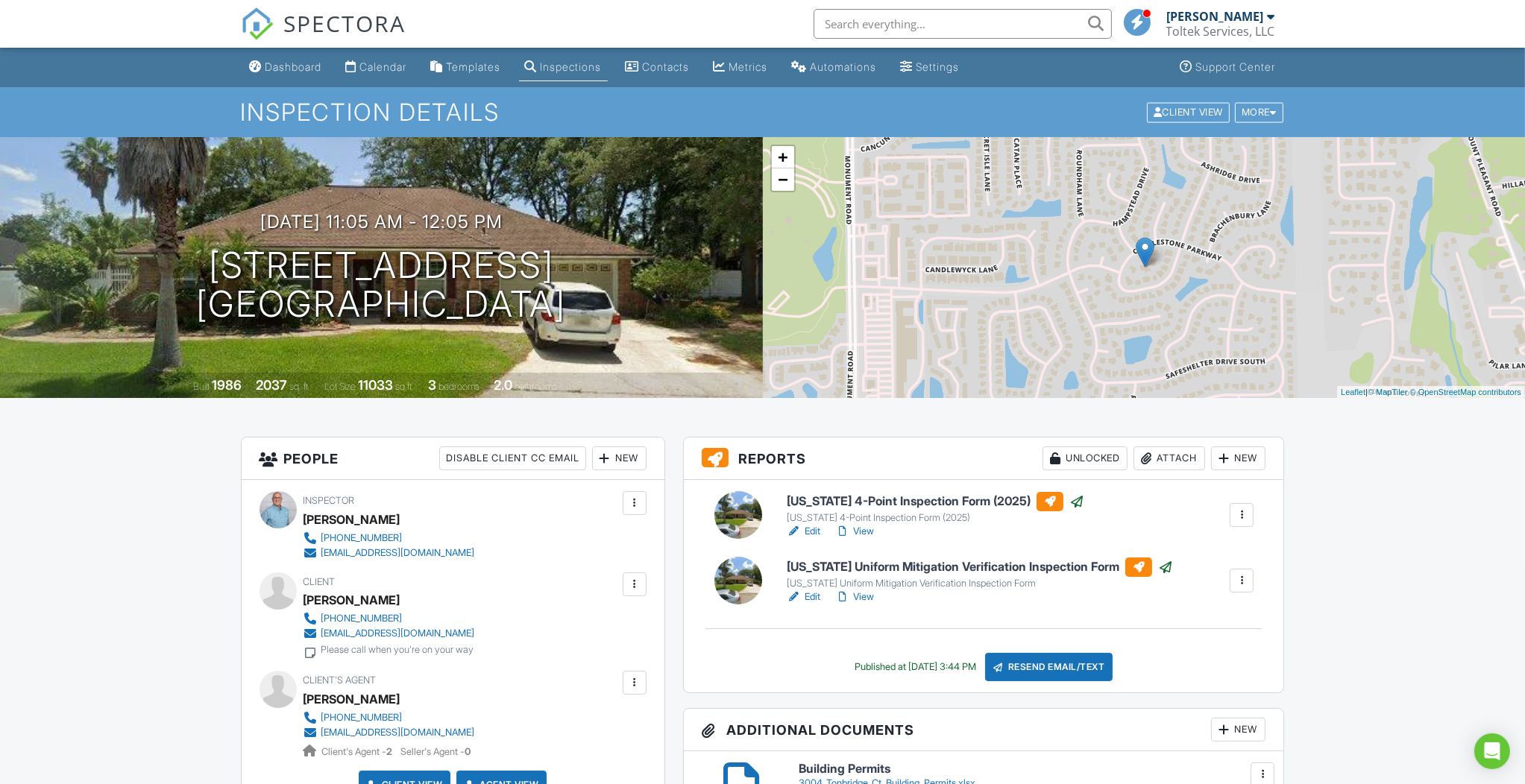
click at [489, 70] on div "Templates" at bounding box center [474, 67] width 55 height 13
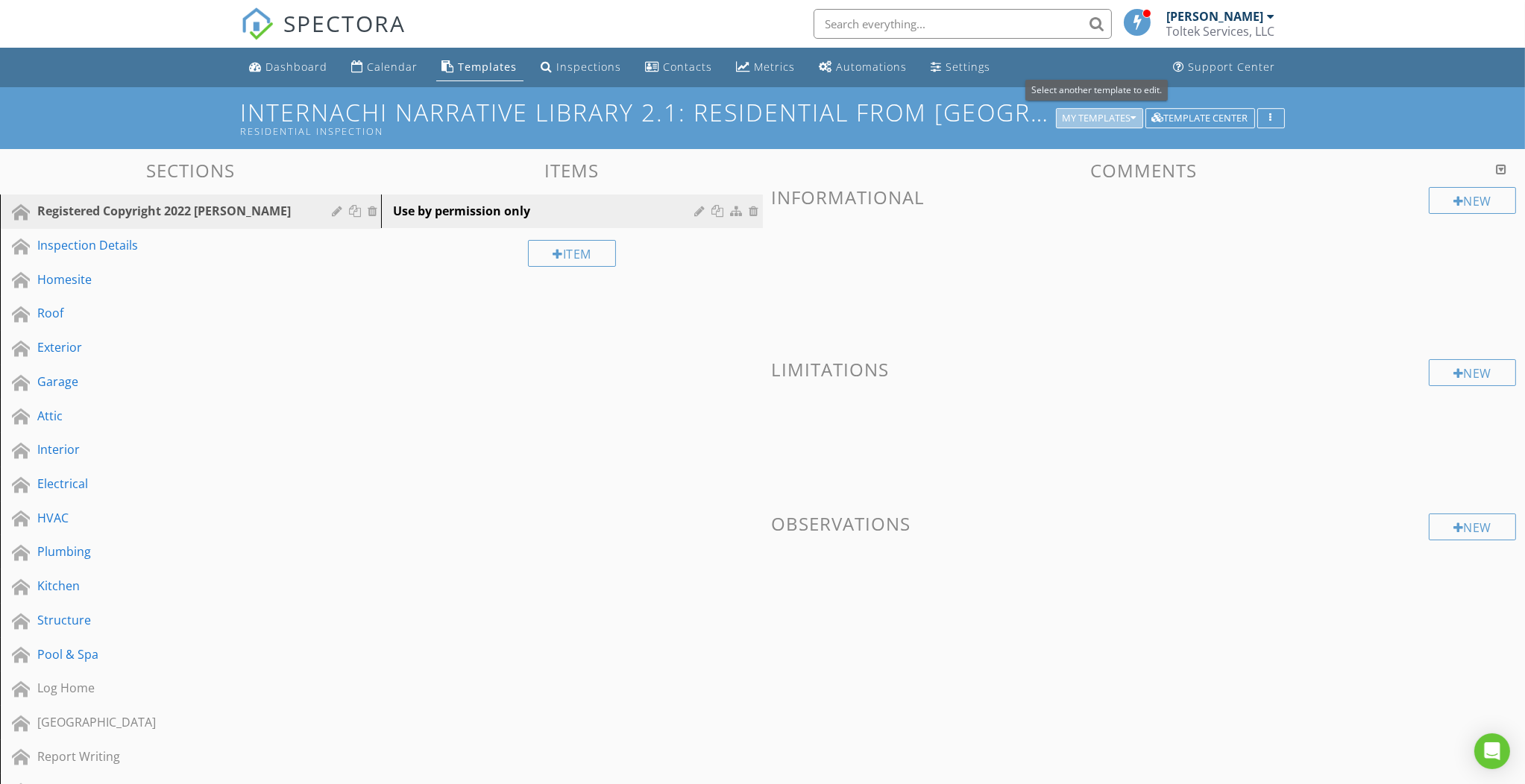
click at [1112, 113] on div "My Templates" at bounding box center [1099, 118] width 74 height 10
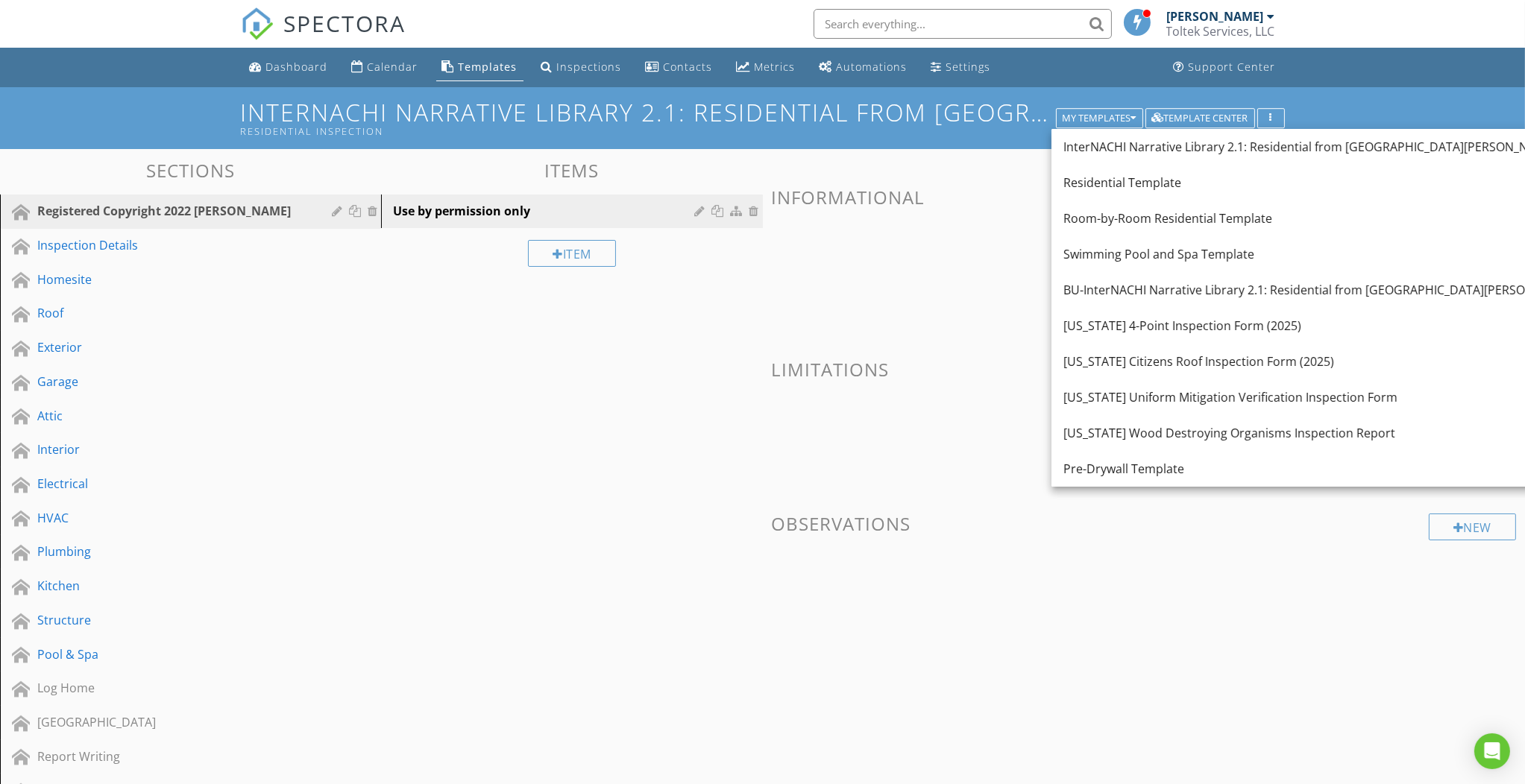
click at [1073, 327] on div "[US_STATE] 4-Point Inspection Form (2025)" at bounding box center [1319, 325] width 513 height 18
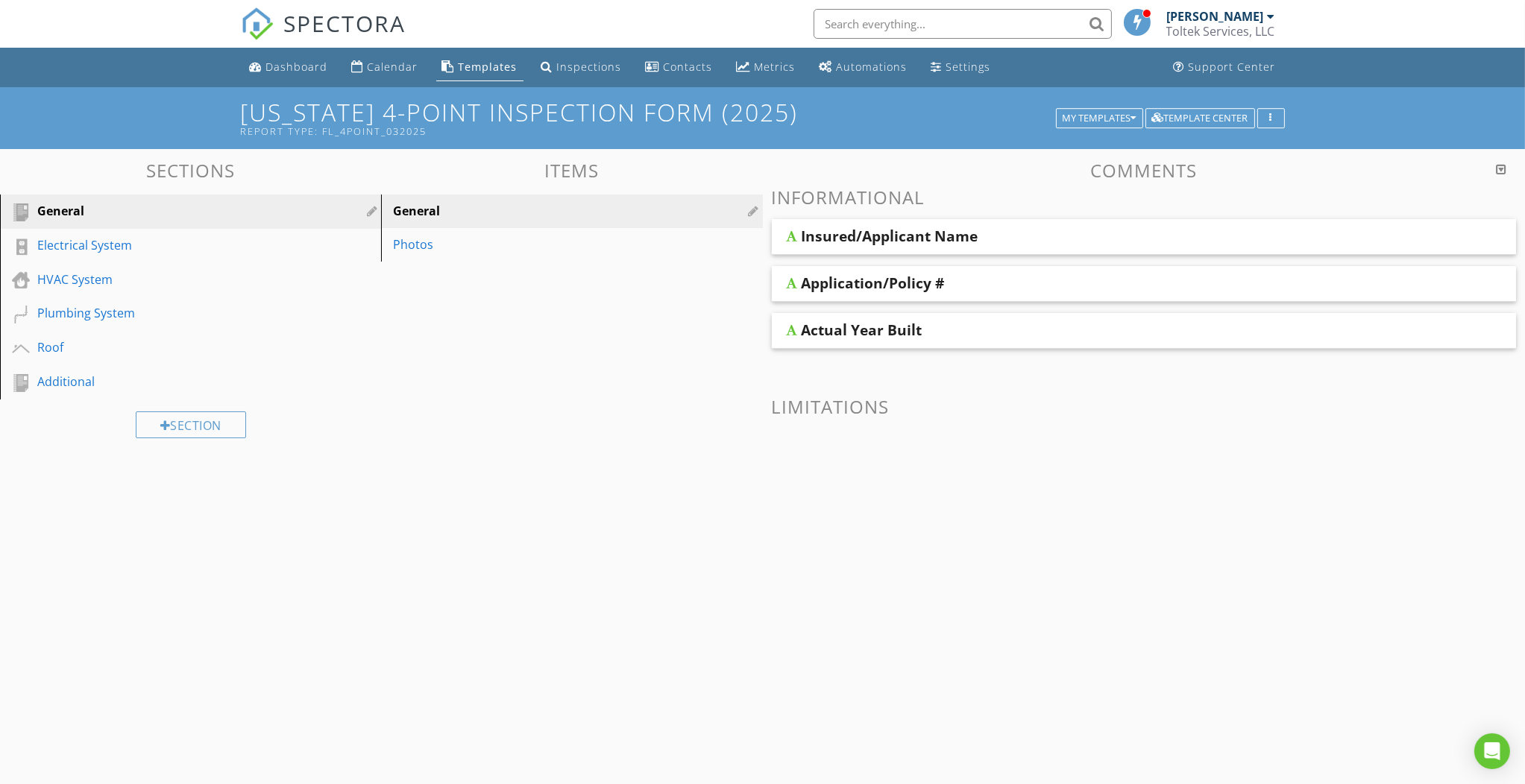
click at [63, 210] on div "General" at bounding box center [174, 210] width 273 height 18
click at [81, 244] on div "Electrical System" at bounding box center [174, 245] width 273 height 18
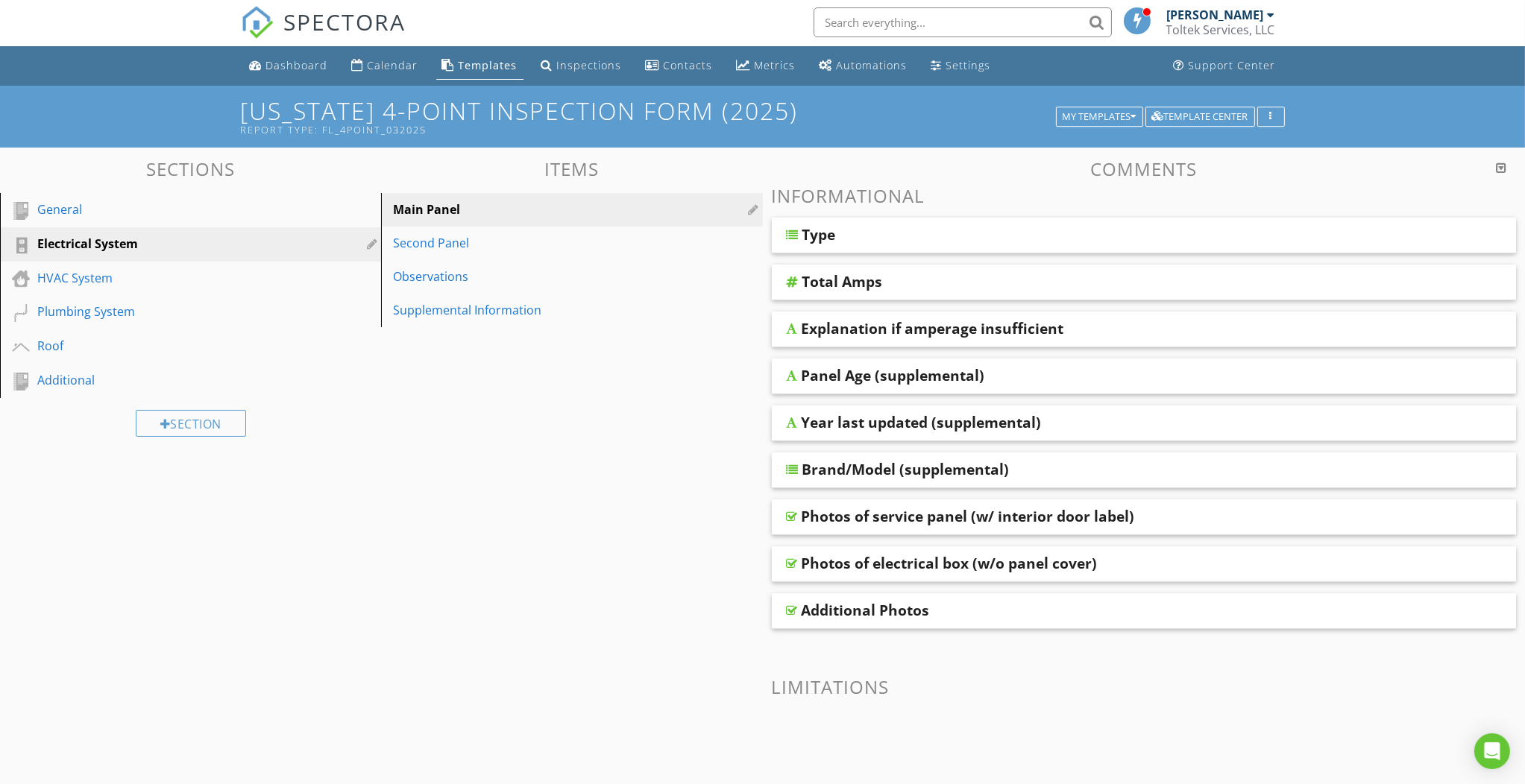
scroll to position [2, 0]
click at [59, 380] on div "Additional" at bounding box center [174, 379] width 273 height 18
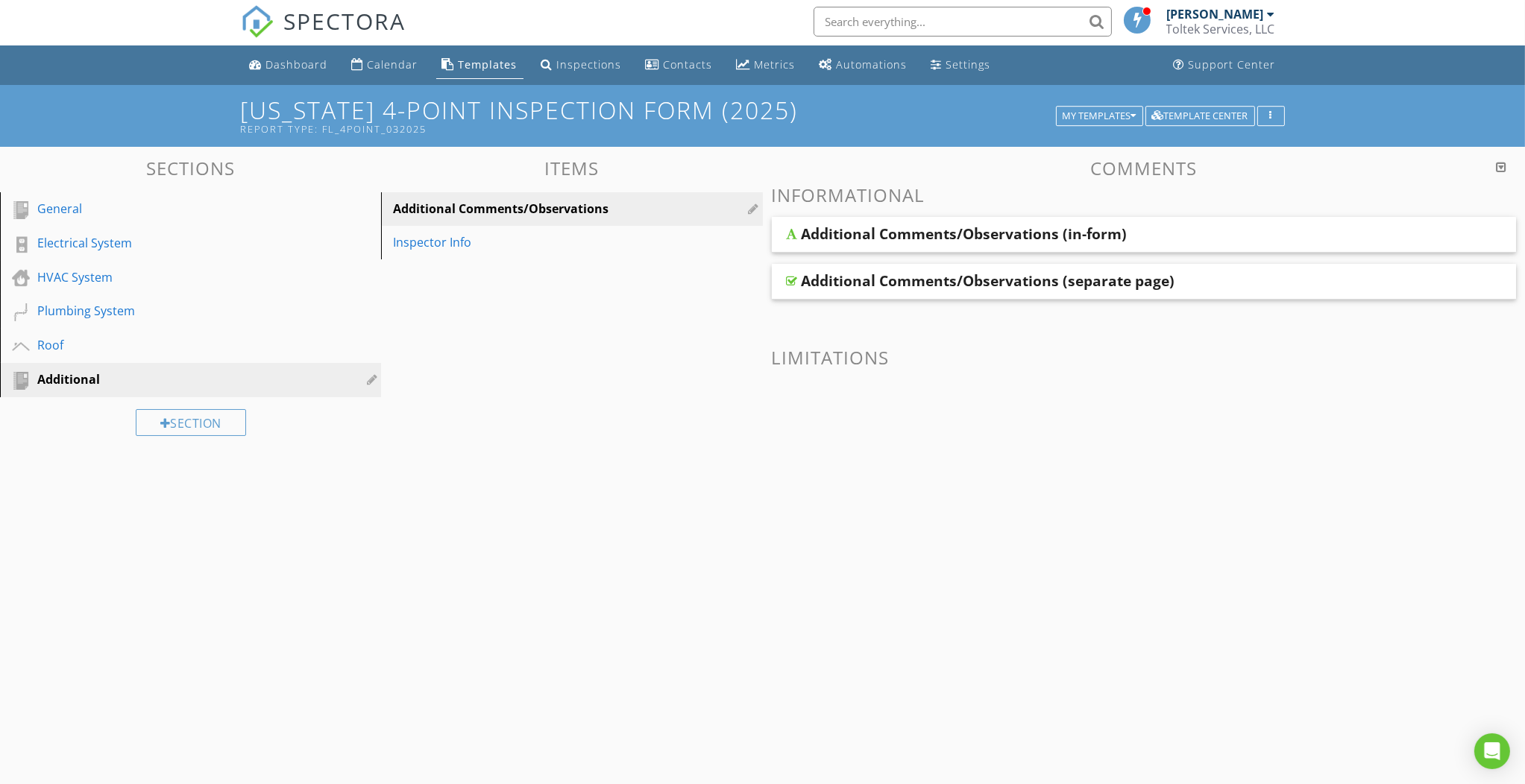
click at [441, 248] on div "Inspector Info" at bounding box center [546, 242] width 305 height 18
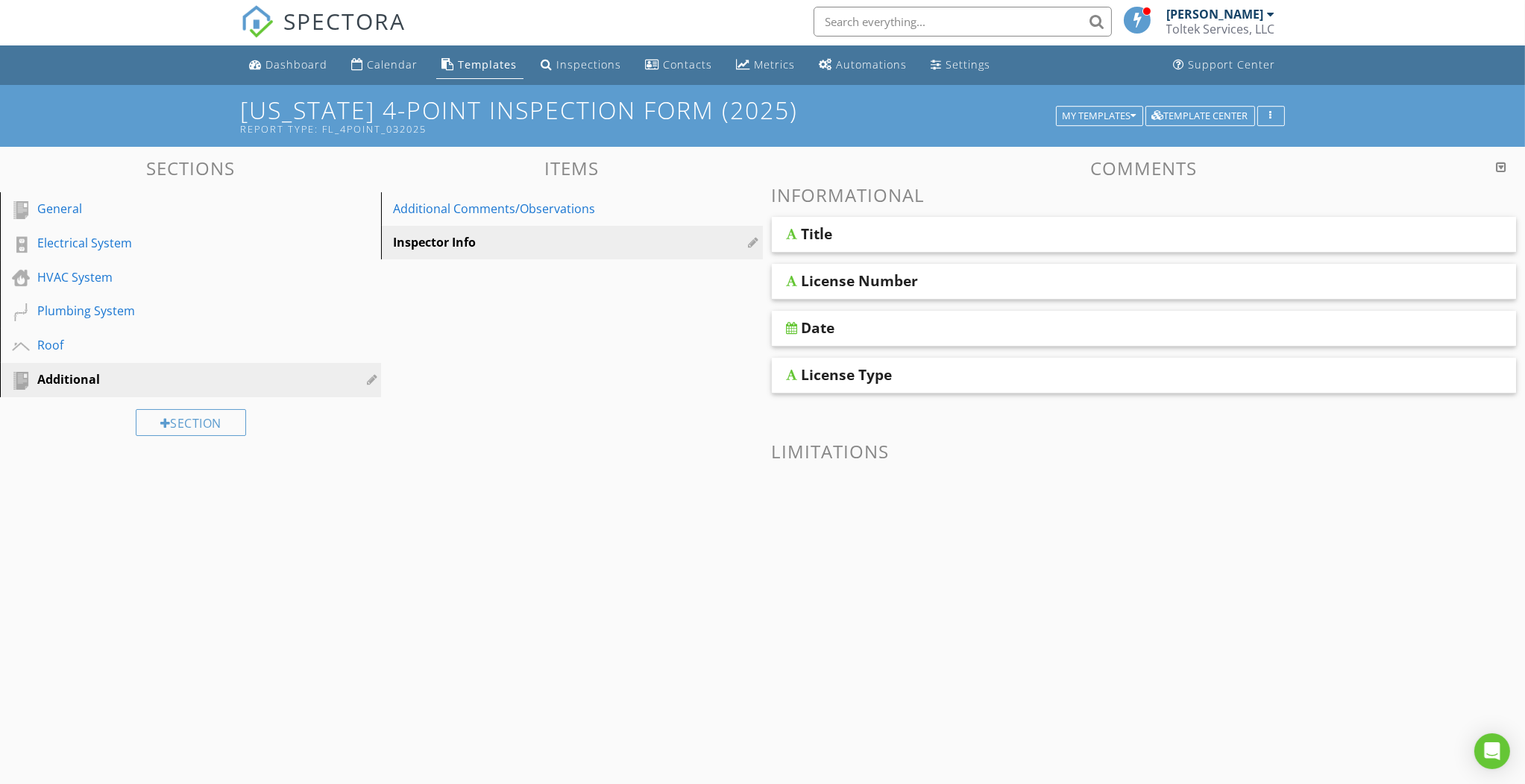
click at [456, 210] on div "Additional Comments/Observations" at bounding box center [546, 208] width 305 height 18
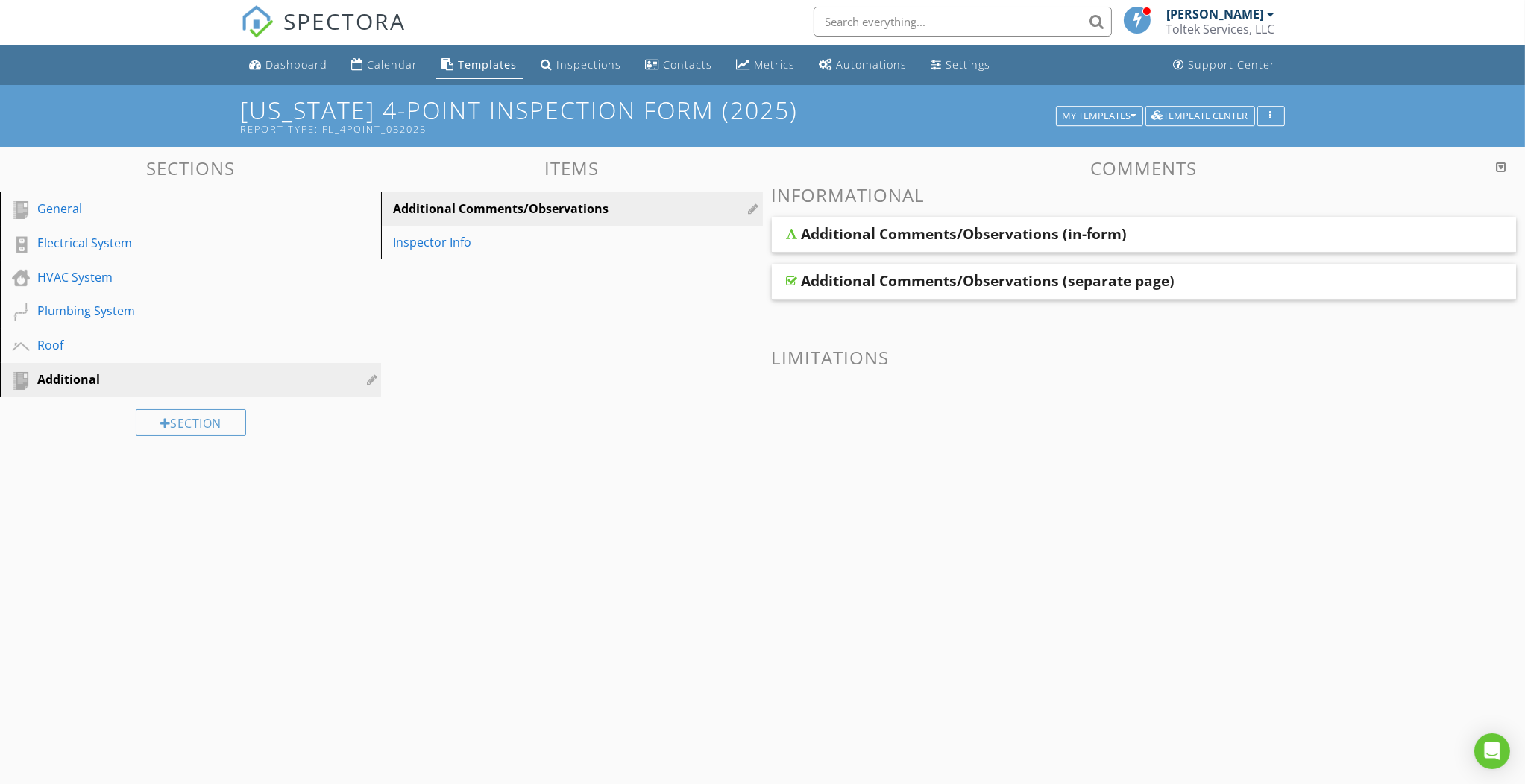
click at [813, 238] on div "Additional Comments/Observations (in-form)" at bounding box center [964, 234] width 326 height 18
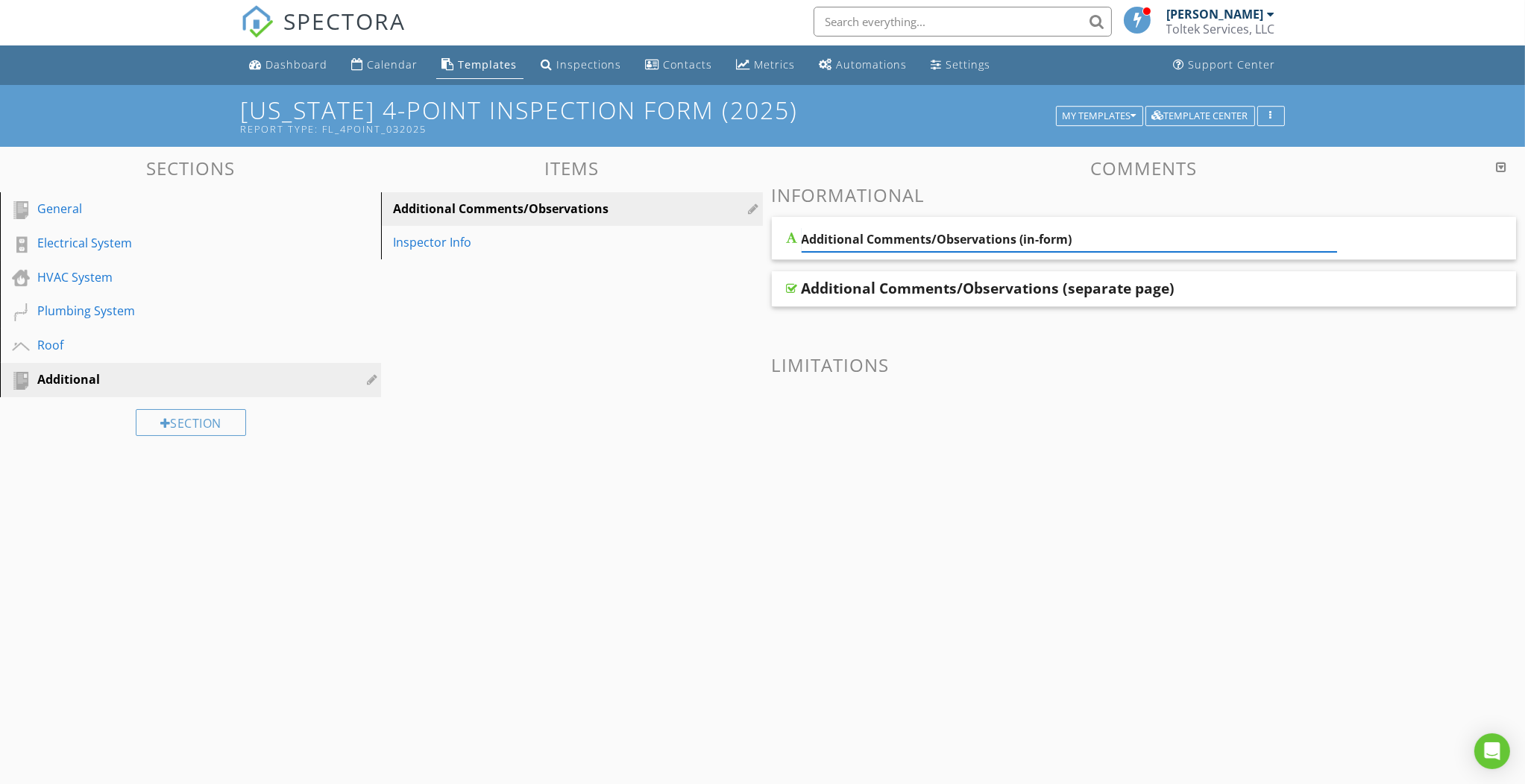
click at [1096, 228] on input "Additional Comments/Observations (in-form)" at bounding box center [1069, 239] width 536 height 24
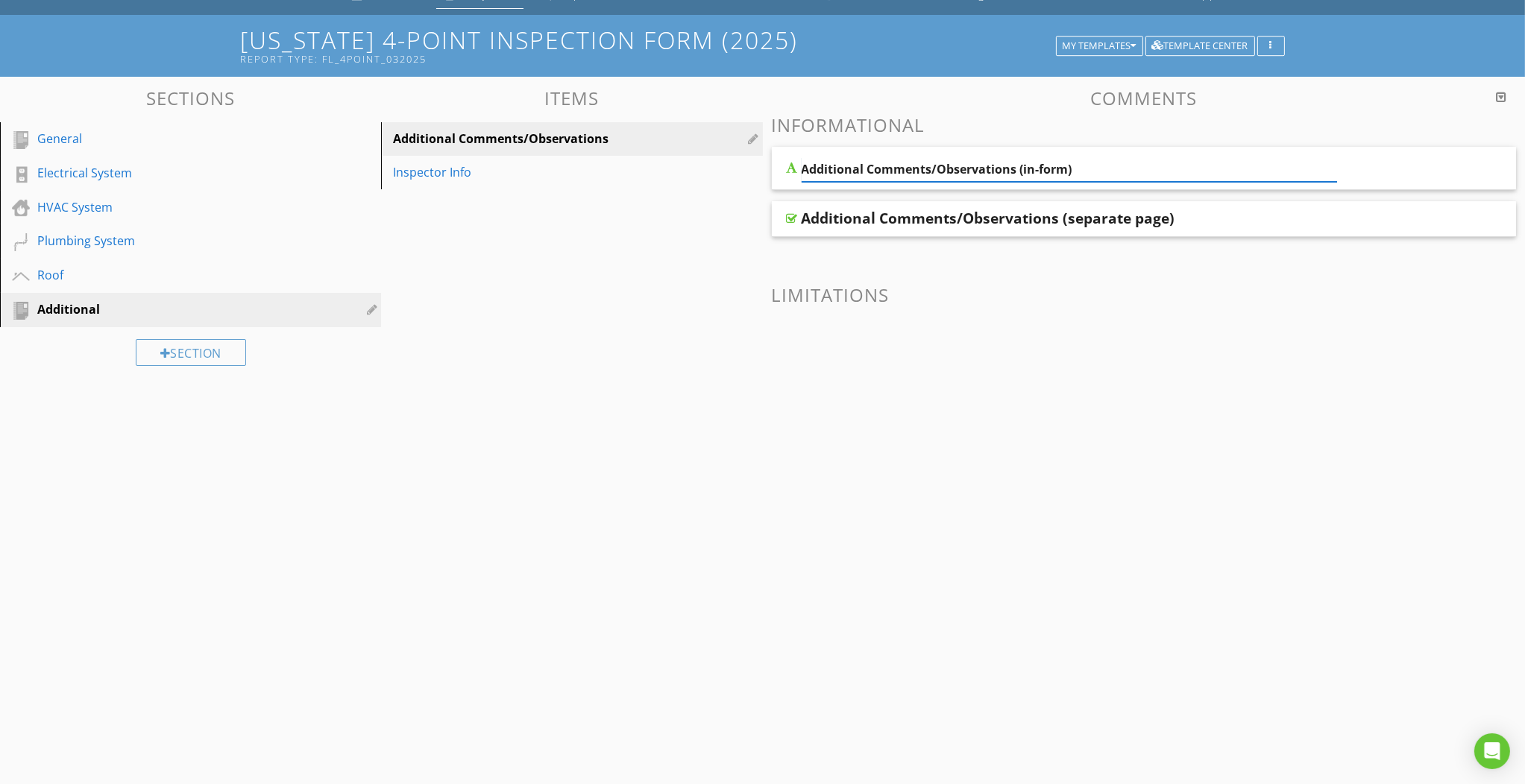
scroll to position [87, 0]
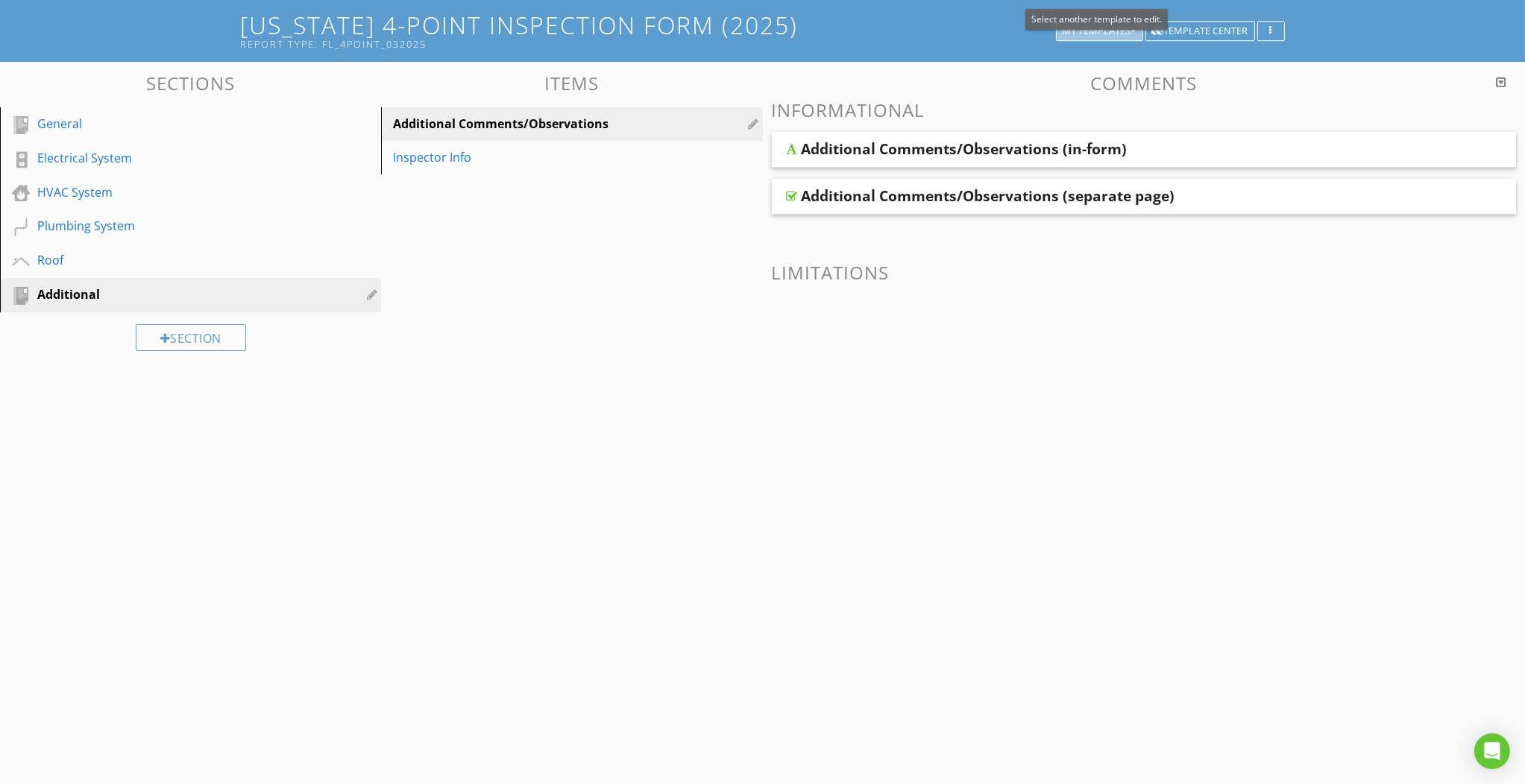
click at [1108, 26] on div "My Templates" at bounding box center [1099, 31] width 74 height 10
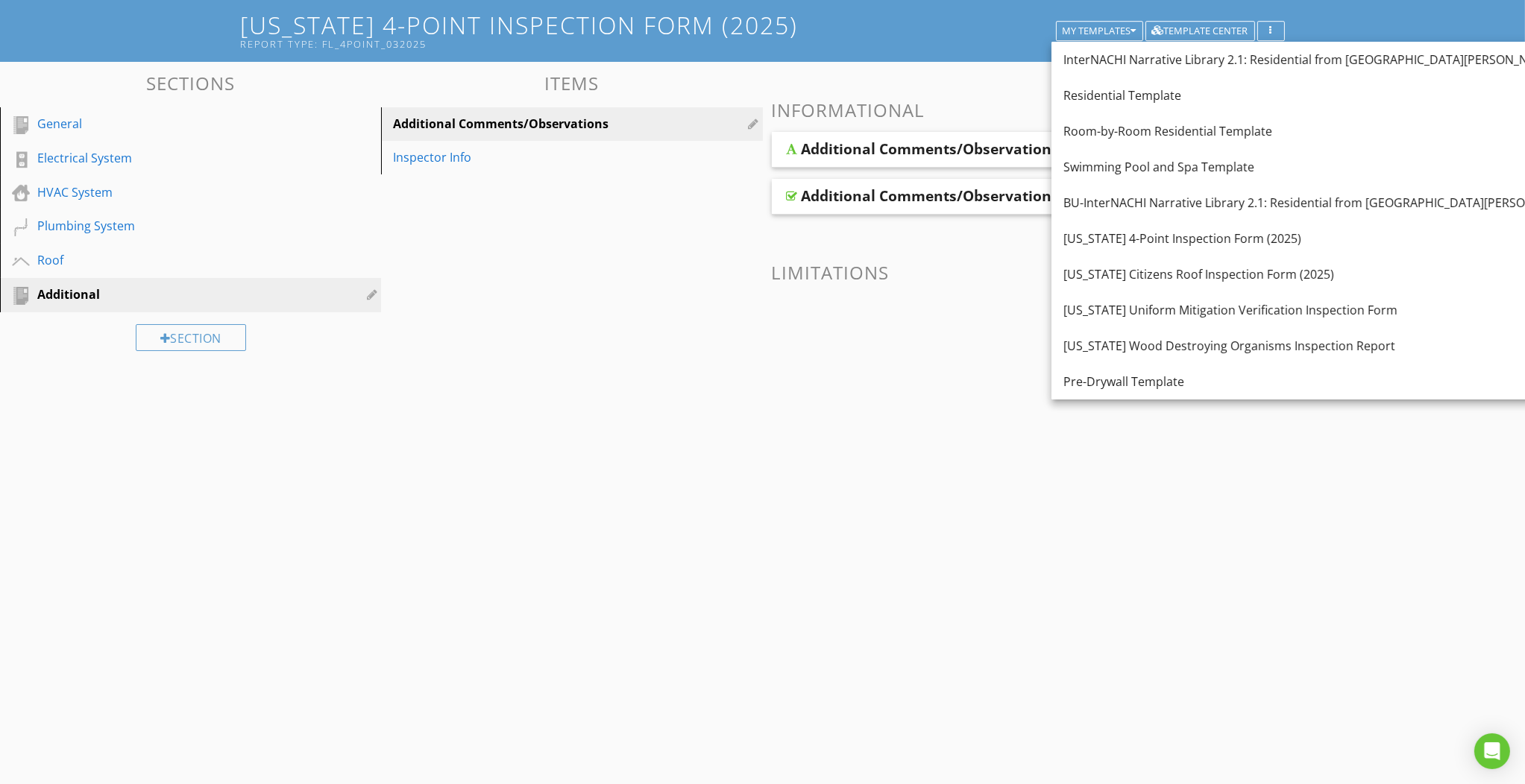
click at [1160, 344] on div "[US_STATE] Wood Destroying Organisms Inspection Report" at bounding box center [1319, 345] width 513 height 18
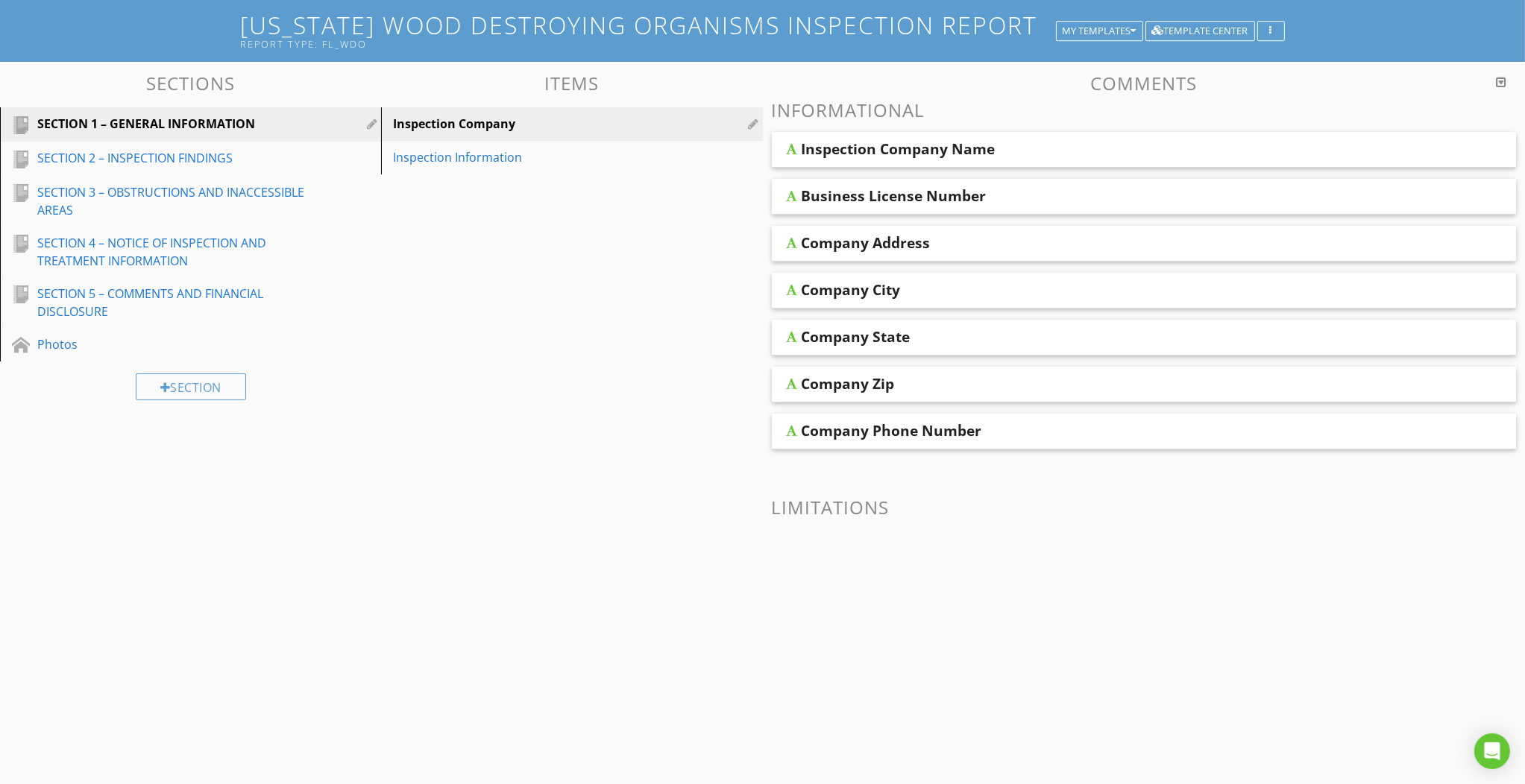
click at [126, 286] on div "SECTION 5 – COMMENTS AND FINANCIAL DISCLOSURE" at bounding box center [174, 303] width 273 height 36
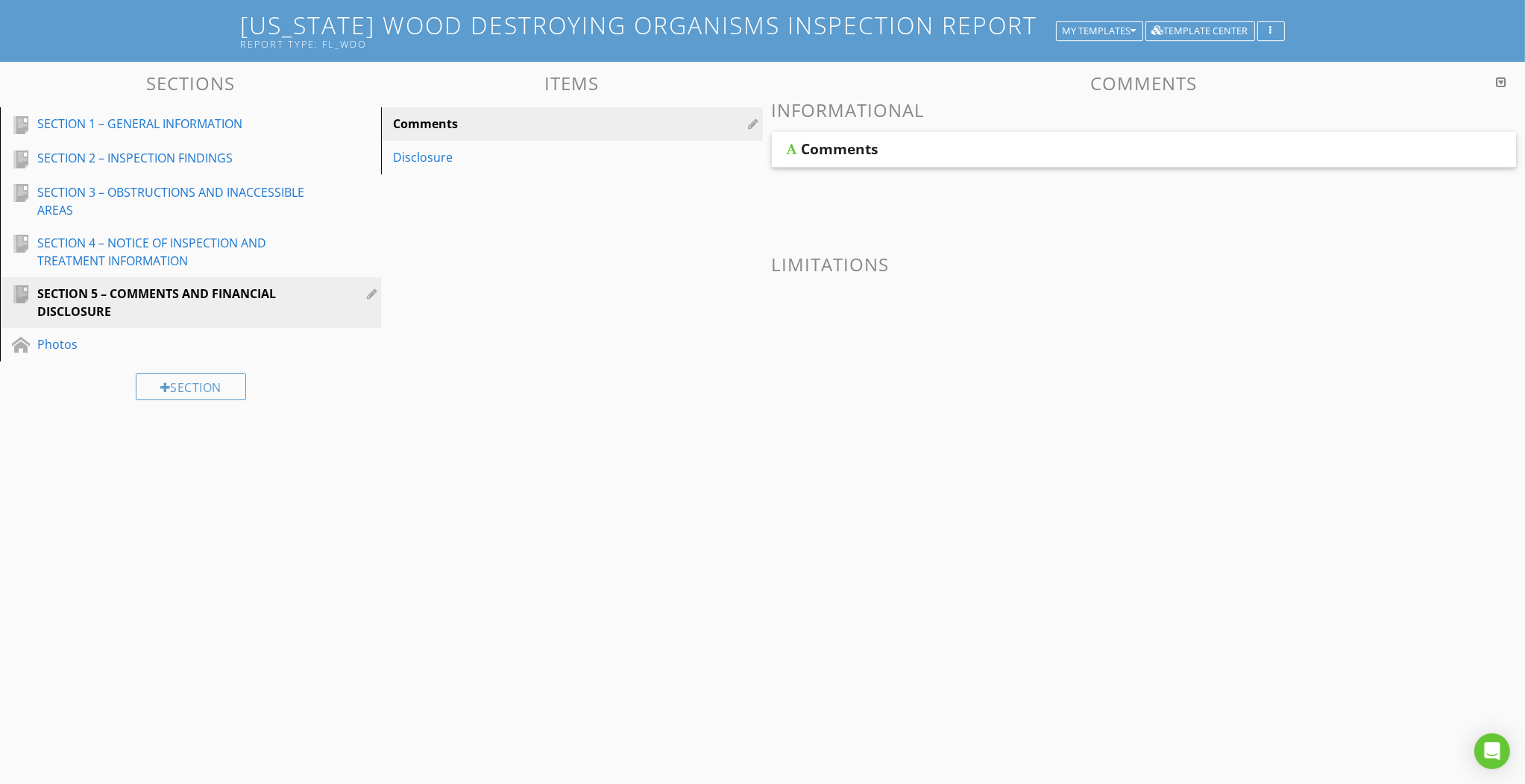
click at [837, 151] on div "Comments" at bounding box center [840, 149] width 78 height 18
click at [438, 155] on div "Disclosure" at bounding box center [546, 157] width 305 height 18
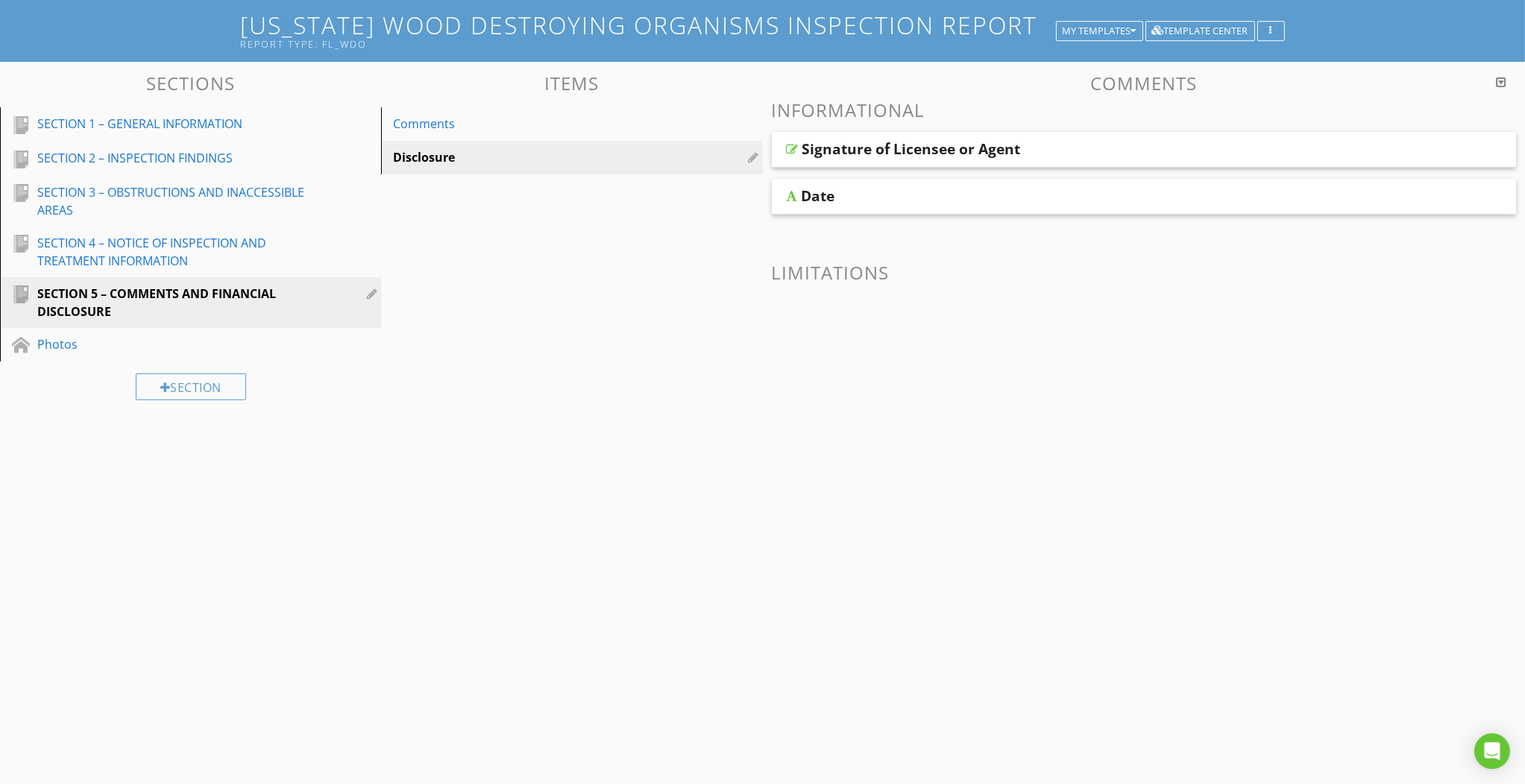
click at [889, 149] on div "Signature of Licensee or Agent" at bounding box center [911, 149] width 218 height 18
click at [1044, 158] on input "Signature of Licensee or Agent" at bounding box center [1070, 154] width 536 height 24
